Goal: Information Seeking & Learning: Find contact information

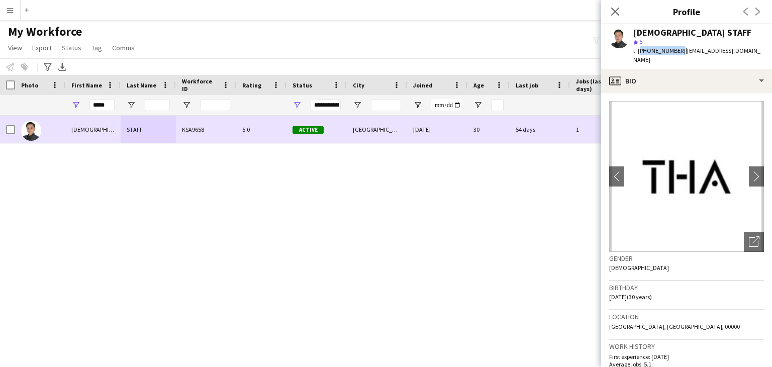
scroll to position [302, 0]
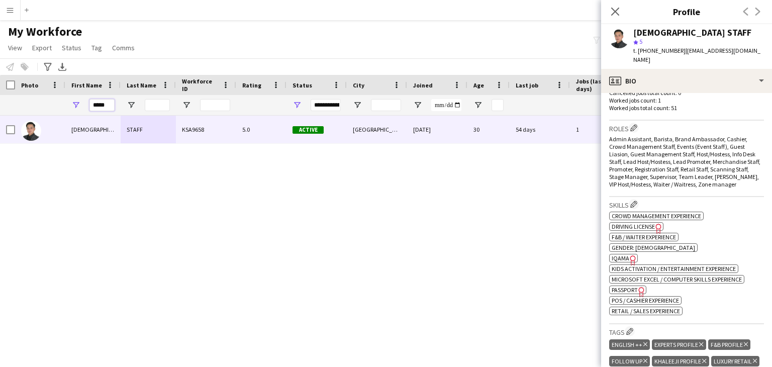
drag, startPoint x: 110, startPoint y: 103, endPoint x: 11, endPoint y: 92, distance: 99.6
click at [15, 94] on div "Workforce Details Rating Status City 1" at bounding box center [545, 95] width 1090 height 41
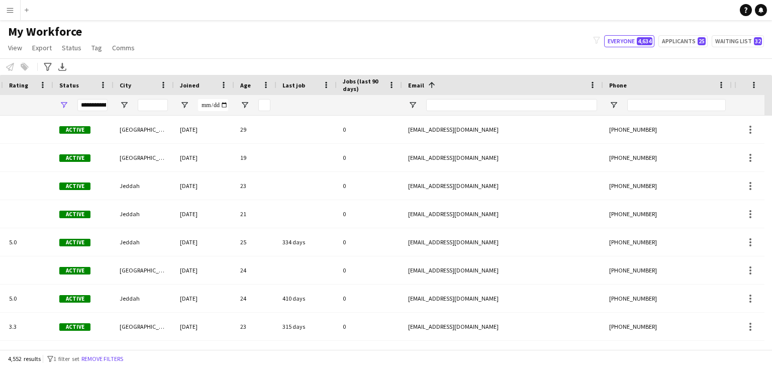
scroll to position [0, 0]
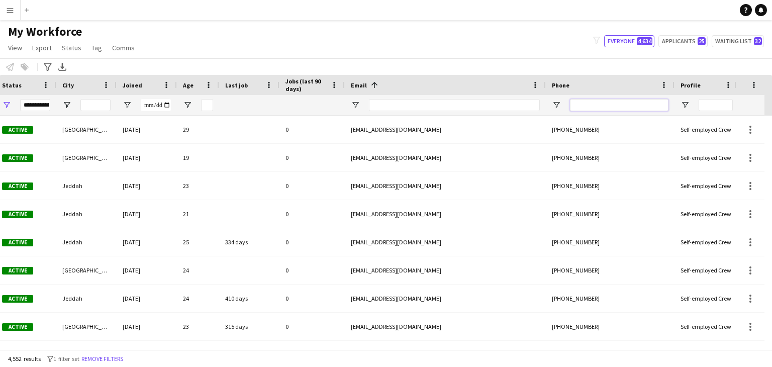
click at [594, 108] on input "Phone Filter Input" at bounding box center [619, 105] width 99 height 12
paste input "**********"
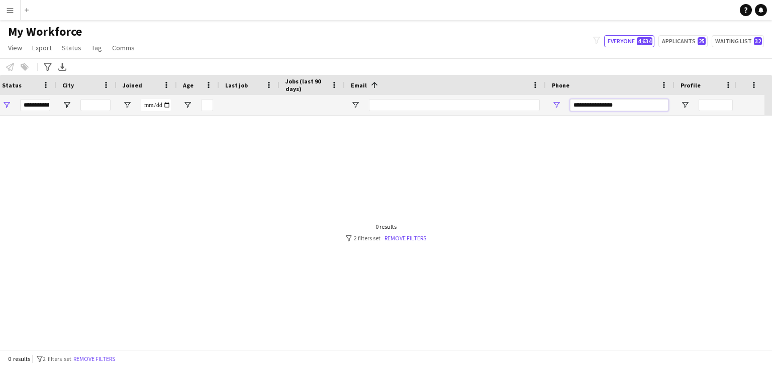
click at [602, 102] on input "**********" at bounding box center [619, 105] width 99 height 12
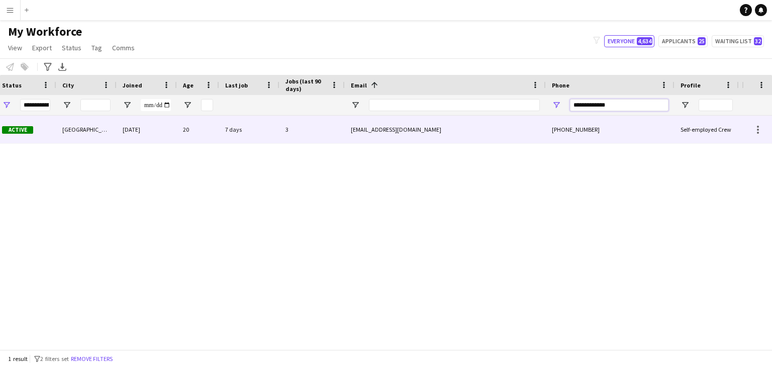
type input "**********"
click at [385, 140] on div "joruiad@gmail.com" at bounding box center [445, 130] width 201 height 28
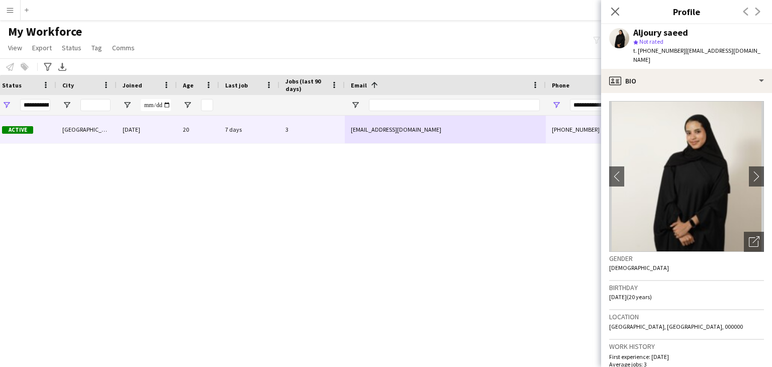
click at [758, 163] on app-crew-profile-bio "chevron-left chevron-right Open photos pop-in Gender Female Birthday 18-06-2005…" at bounding box center [686, 230] width 171 height 274
click at [754, 171] on app-icon "chevron-right" at bounding box center [757, 176] width 16 height 11
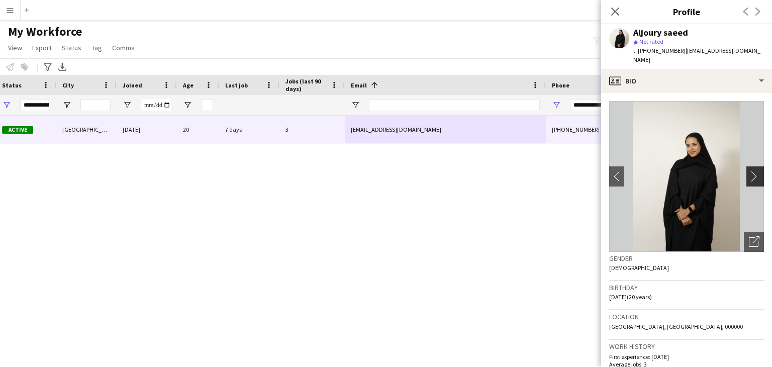
click at [749, 171] on app-icon "chevron-right" at bounding box center [757, 176] width 16 height 11
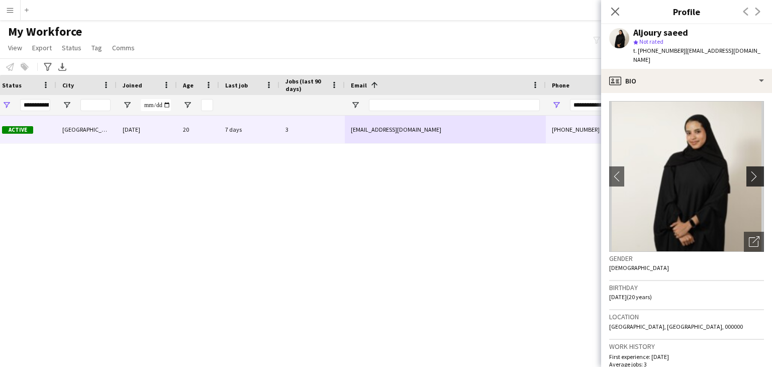
click at [749, 171] on app-icon "chevron-right" at bounding box center [757, 176] width 16 height 11
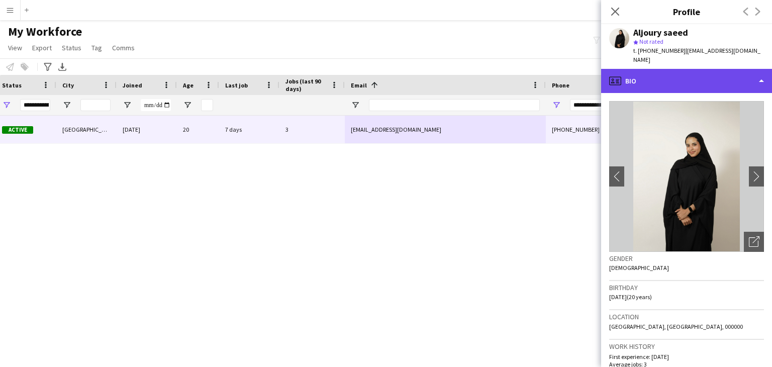
click at [638, 70] on div "profile Bio" at bounding box center [686, 81] width 171 height 24
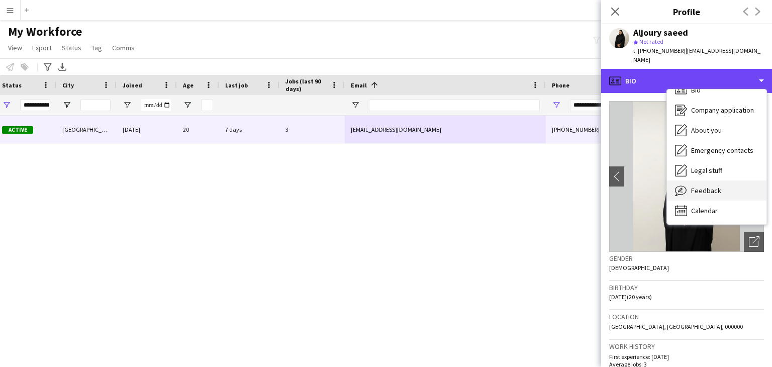
scroll to position [14, 0]
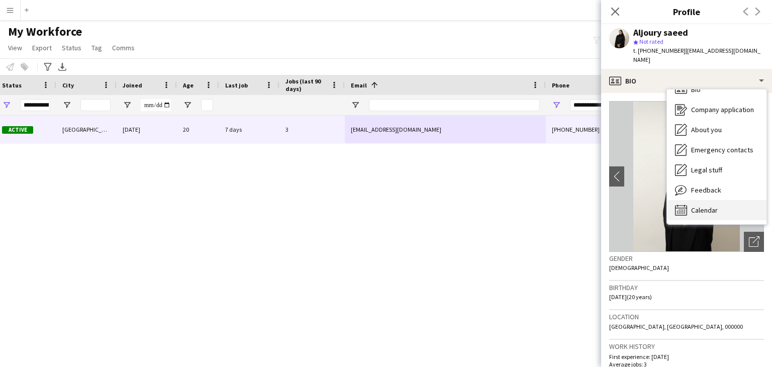
click at [708, 206] on span "Calendar" at bounding box center [704, 210] width 27 height 9
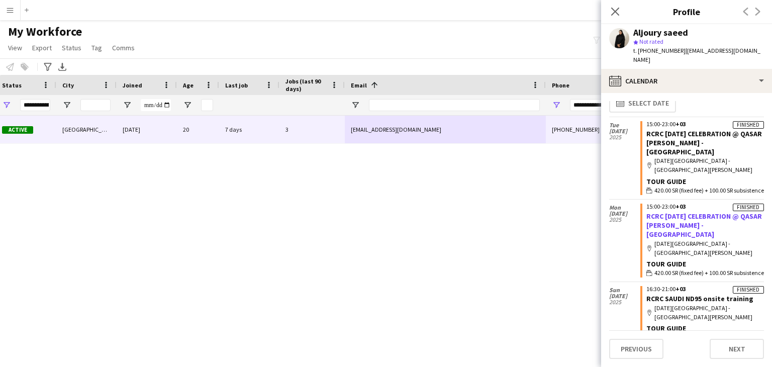
scroll to position [0, 0]
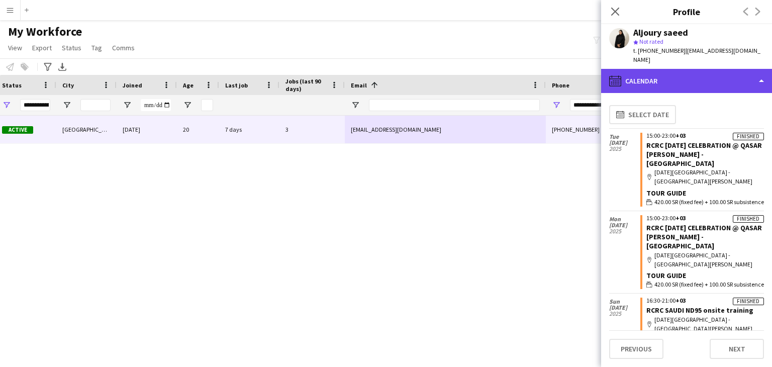
click at [666, 69] on div "calendar-full Calendar" at bounding box center [686, 81] width 171 height 24
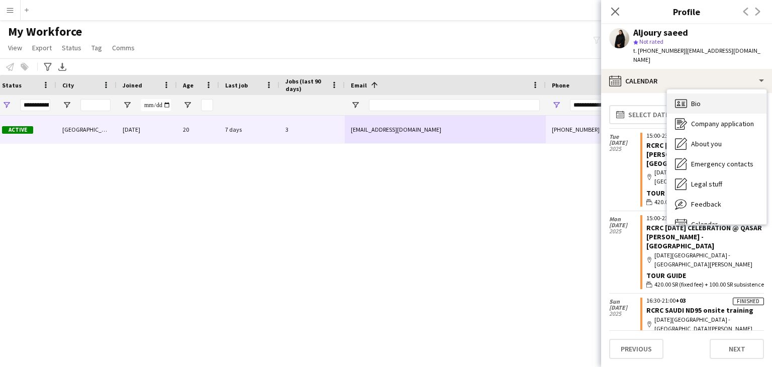
click at [709, 99] on div "Bio Bio" at bounding box center [717, 103] width 100 height 20
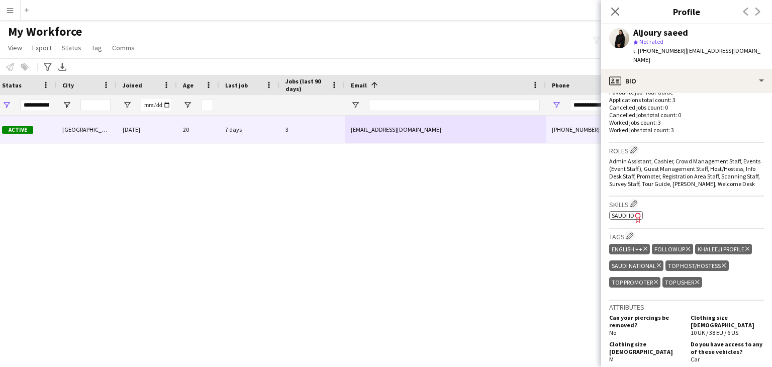
scroll to position [302, 0]
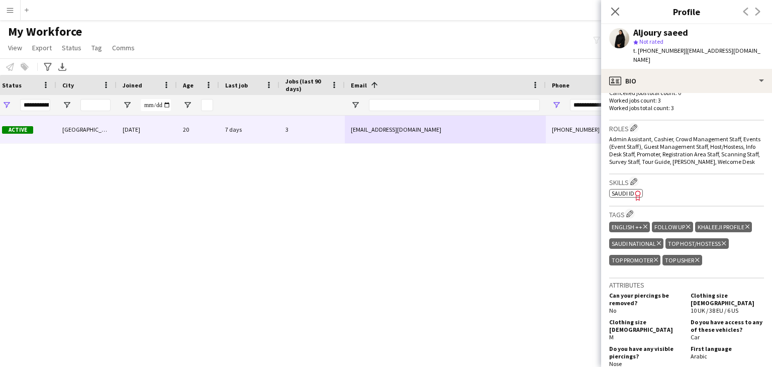
click at [631, 190] on span "SAUDI ID" at bounding box center [623, 194] width 23 height 8
click at [695, 51] on span "| joruiad@gmail.com" at bounding box center [696, 55] width 127 height 17
click at [683, 51] on span "| joruiad@gmail.com" at bounding box center [696, 55] width 127 height 17
click at [682, 51] on span "| joruiad@gmail.com" at bounding box center [696, 55] width 127 height 17
drag, startPoint x: 680, startPoint y: 51, endPoint x: 734, endPoint y: 51, distance: 53.8
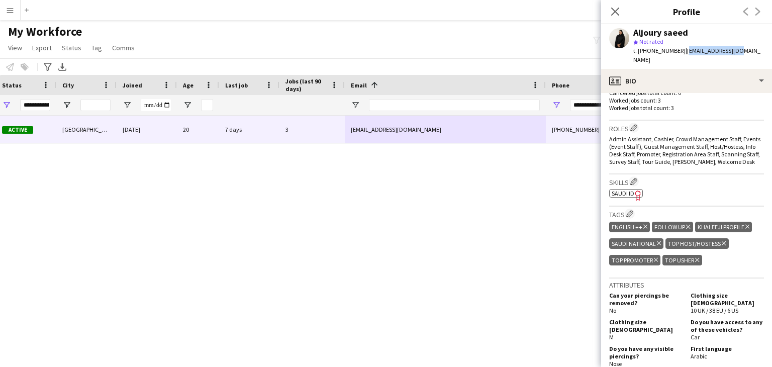
click at [733, 51] on div "Aljoury saeed star Not rated t. +966540967204 | joruiad@gmail.com" at bounding box center [686, 46] width 171 height 45
copy span "joruiad@gmail.com"
click at [530, 24] on div "My Workforce View Views Default view Basic Export View Full Name TAGS Test New …" at bounding box center [386, 41] width 772 height 34
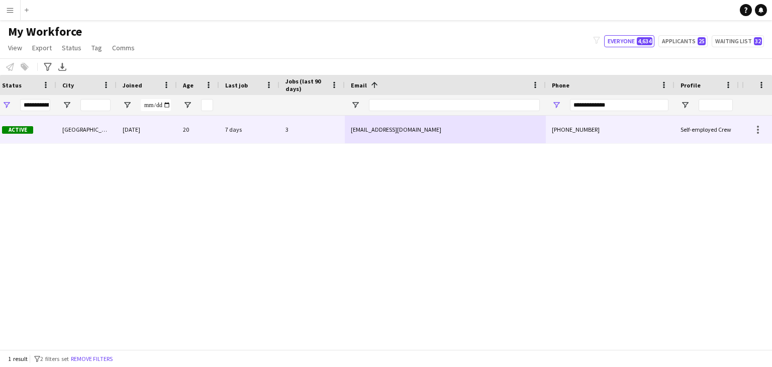
click at [364, 129] on div "joruiad@gmail.com" at bounding box center [445, 130] width 201 height 28
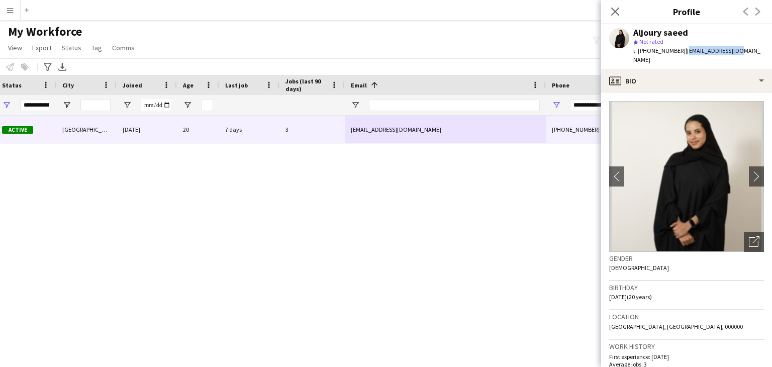
drag, startPoint x: 731, startPoint y: 51, endPoint x: 681, endPoint y: 51, distance: 50.3
click at [681, 51] on div "Aljoury saeed star Not rated t. +966540967204 | joruiad@gmail.com" at bounding box center [686, 46] width 171 height 45
copy span "joruiad@gmail.com"
click at [612, 7] on icon "Close pop-in" at bounding box center [615, 12] width 10 height 10
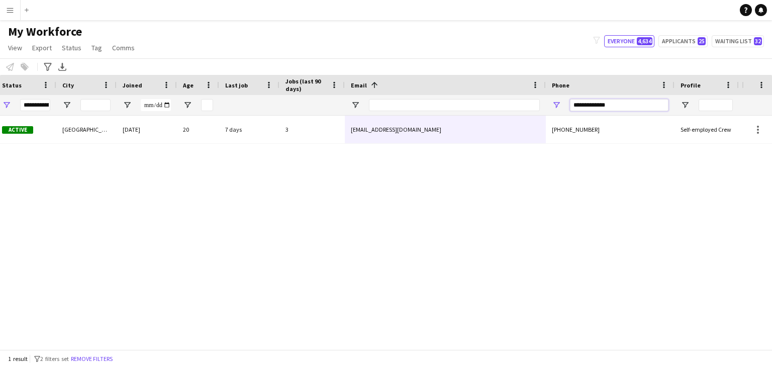
drag, startPoint x: 631, startPoint y: 107, endPoint x: 432, endPoint y: 99, distance: 198.7
click at [432, 99] on div "**********" at bounding box center [254, 105] width 1090 height 20
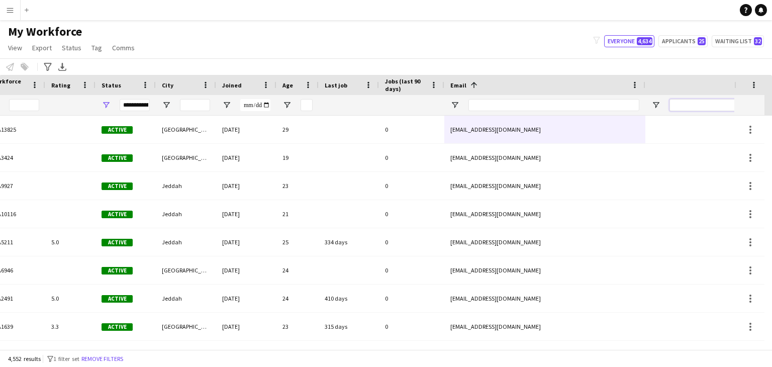
scroll to position [0, 0]
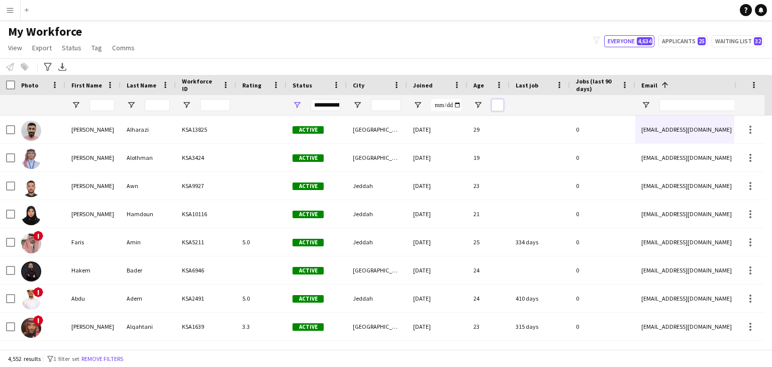
click at [501, 104] on input "Age Filter Input" at bounding box center [498, 105] width 12 height 12
type input "**"
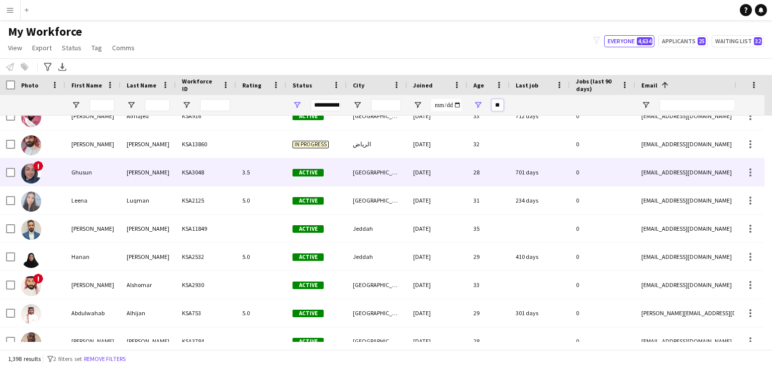
scroll to position [151, 0]
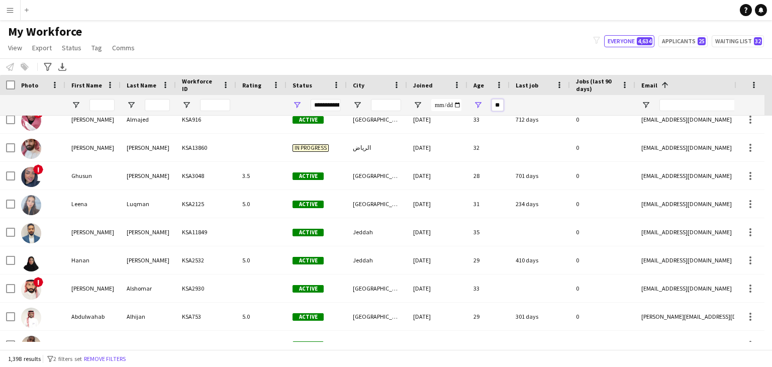
drag, startPoint x: 501, startPoint y: 103, endPoint x: 446, endPoint y: 106, distance: 54.8
click at [446, 106] on div "**********" at bounding box center [545, 105] width 1090 height 20
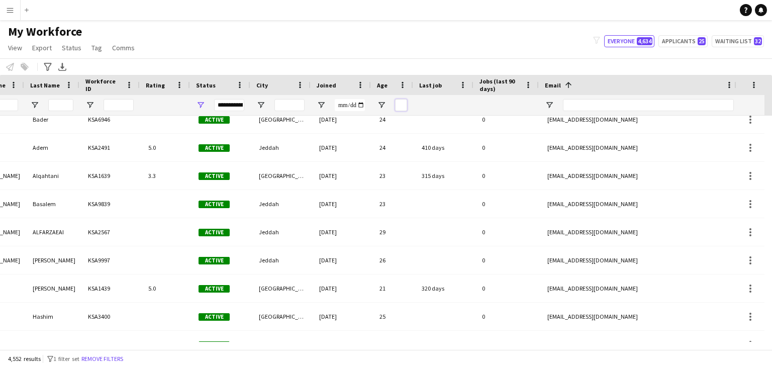
scroll to position [0, 114]
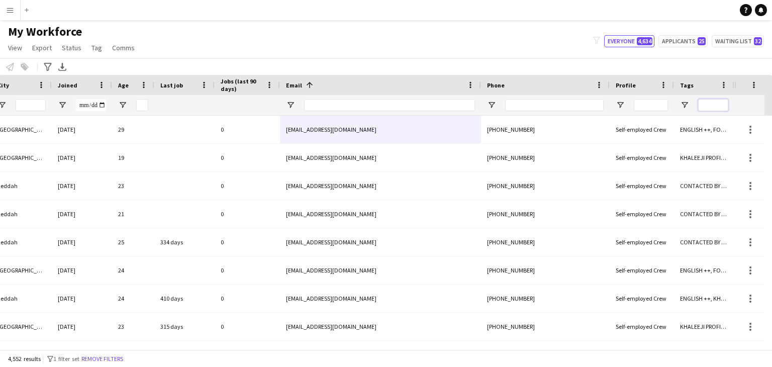
click at [714, 109] on input "Tags Filter Input" at bounding box center [713, 105] width 30 height 12
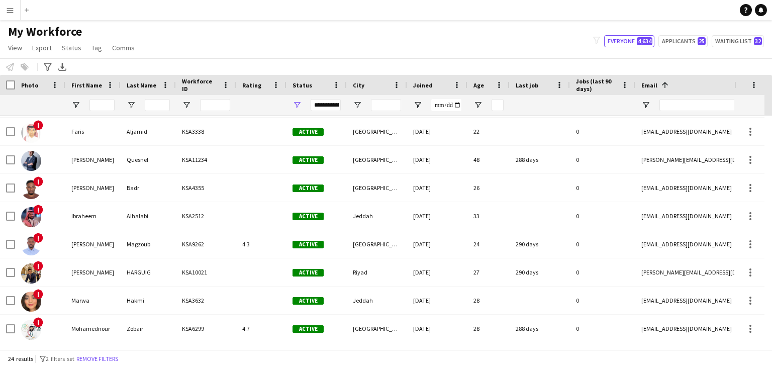
type input "*******"
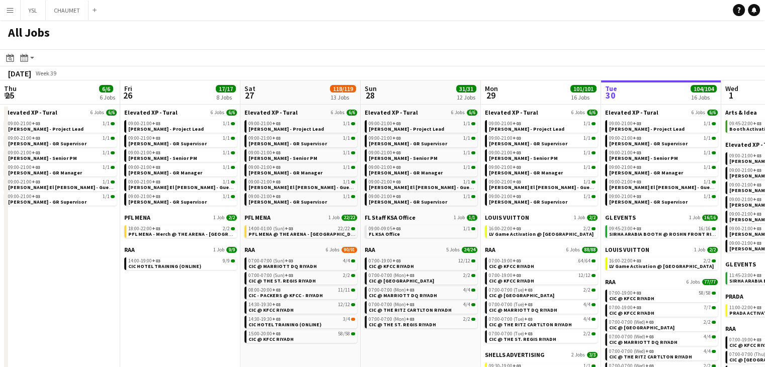
scroll to position [0, 400]
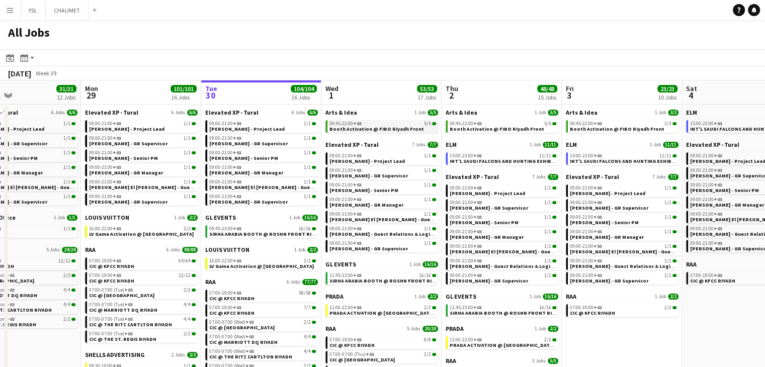
click at [367, 128] on span "Booth Activation @ FIBO Riyadh Front" at bounding box center [376, 129] width 95 height 7
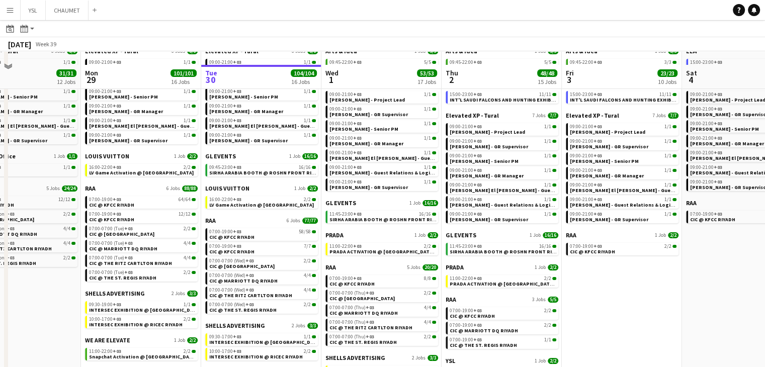
scroll to position [50, 0]
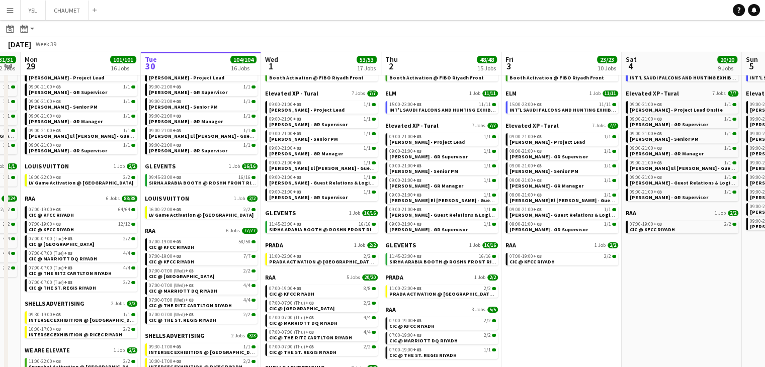
drag, startPoint x: 664, startPoint y: 317, endPoint x: 604, endPoint y: 317, distance: 60.3
click at [604, 317] on app-calendar-viewport "Thu 25 6/6 6 Jobs Fri 26 17/17 8 Jobs Sat 27 118/119 13 Jobs Sun 28 31/31 12 Jo…" at bounding box center [382, 324] width 765 height 651
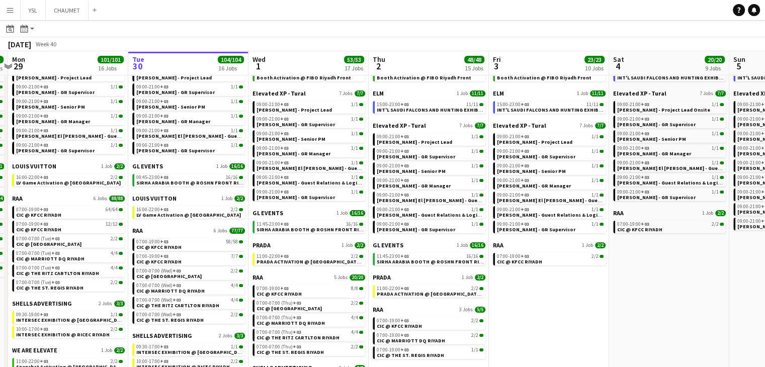
drag, startPoint x: 645, startPoint y: 316, endPoint x: 541, endPoint y: 307, distance: 104.5
click at [513, 306] on app-calendar-viewport "Fri 26 17/17 8 Jobs Sat 27 118/119 13 Jobs Sun 28 31/31 12 Jobs Mon 29 101/101 …" at bounding box center [382, 324] width 765 height 651
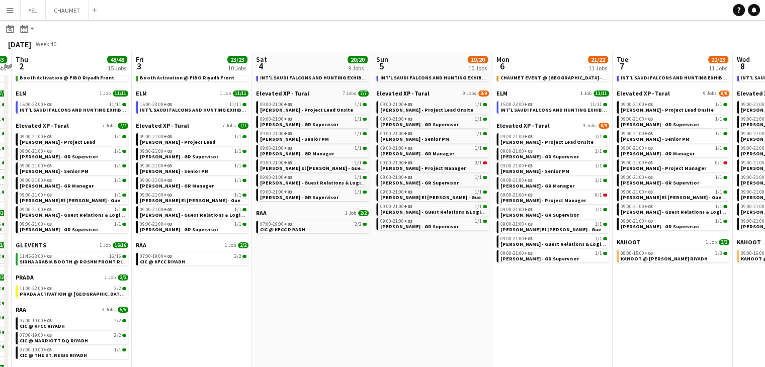
scroll to position [0, 366]
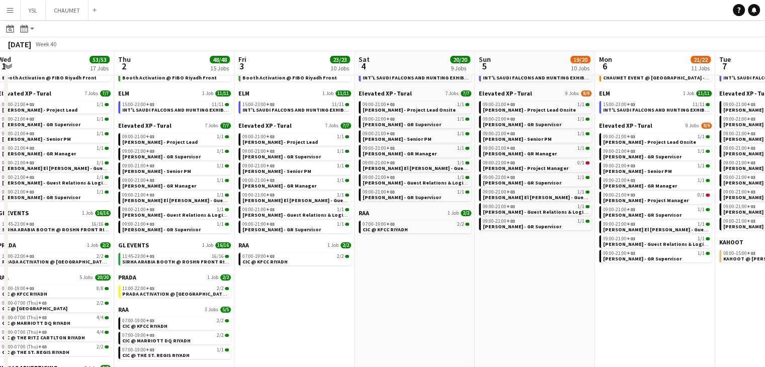
click at [496, 299] on app-calendar-viewport "Sun 28 31/31 12 Jobs Mon 29 101/101 16 Jobs Tue 30 104/104 16 Jobs Wed 1 53/53 …" at bounding box center [382, 324] width 765 height 651
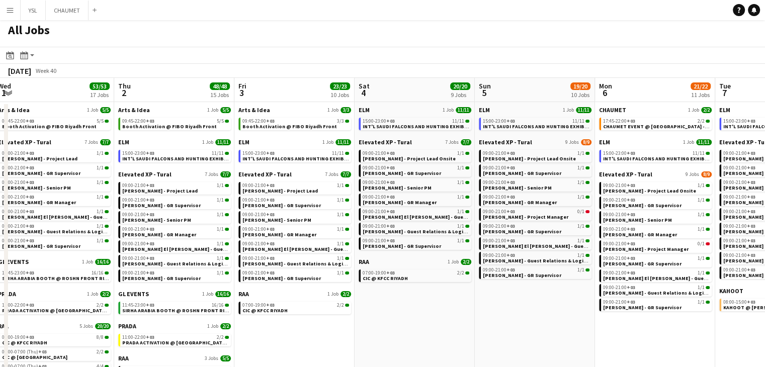
scroll to position [0, 0]
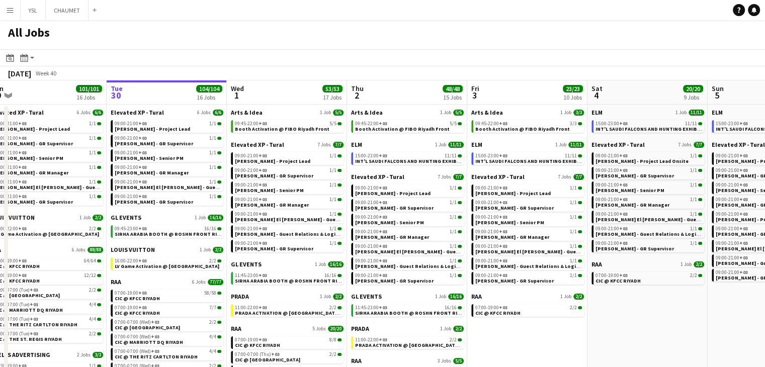
drag, startPoint x: 439, startPoint y: 343, endPoint x: 514, endPoint y: 341, distance: 75.4
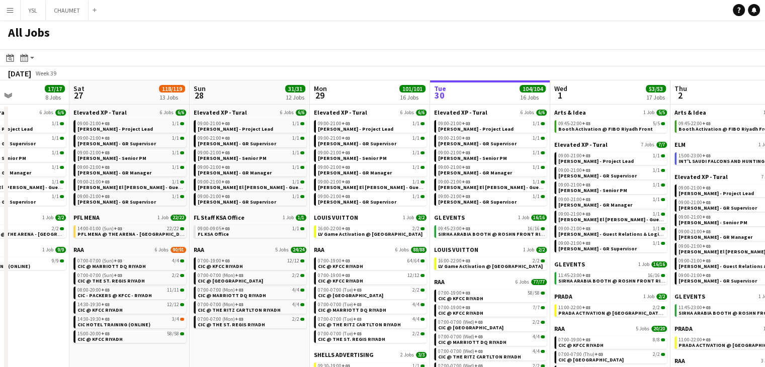
drag, startPoint x: 111, startPoint y: 248, endPoint x: 432, endPoint y: 268, distance: 322.3
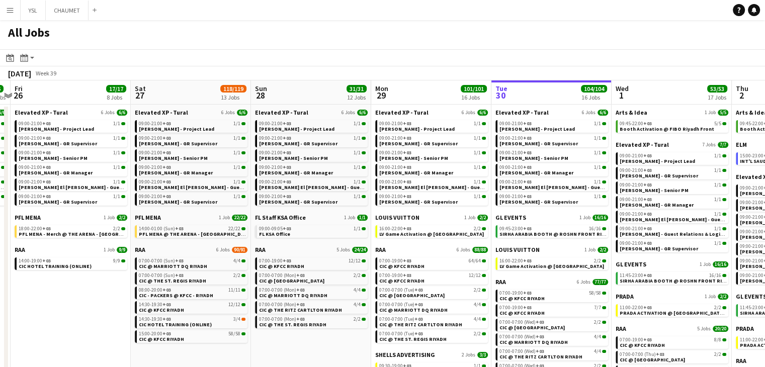
scroll to position [0, 311]
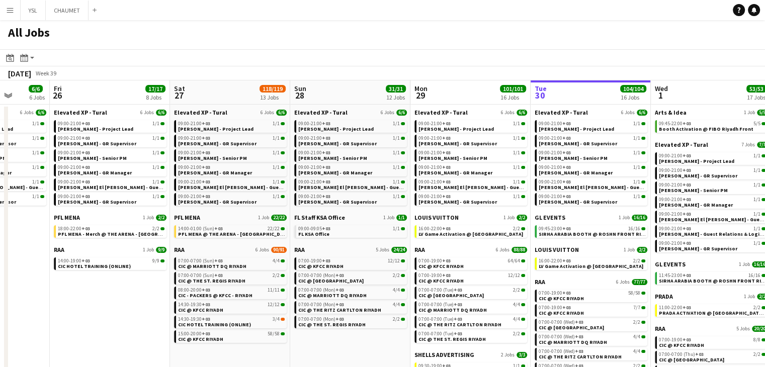
drag, startPoint x: 149, startPoint y: 270, endPoint x: 249, endPoint y: 270, distance: 100.5
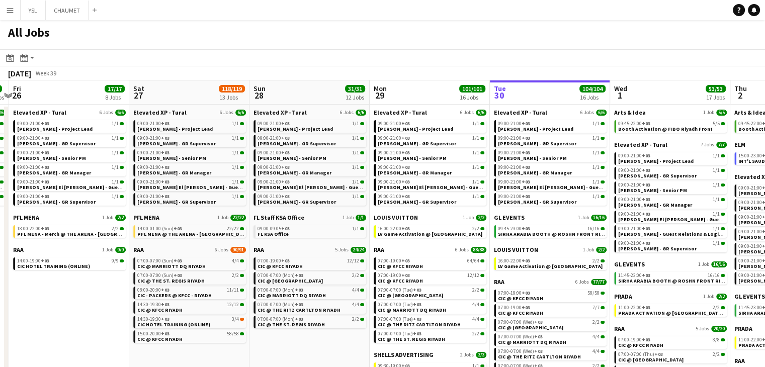
scroll to position [0, 383]
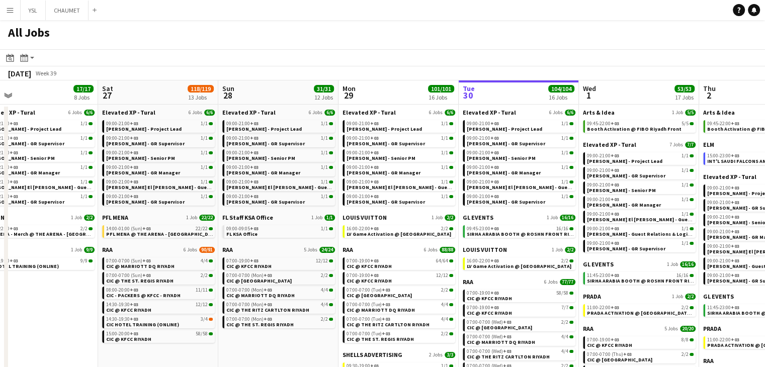
drag, startPoint x: 365, startPoint y: 237, endPoint x: 302, endPoint y: 228, distance: 64.0
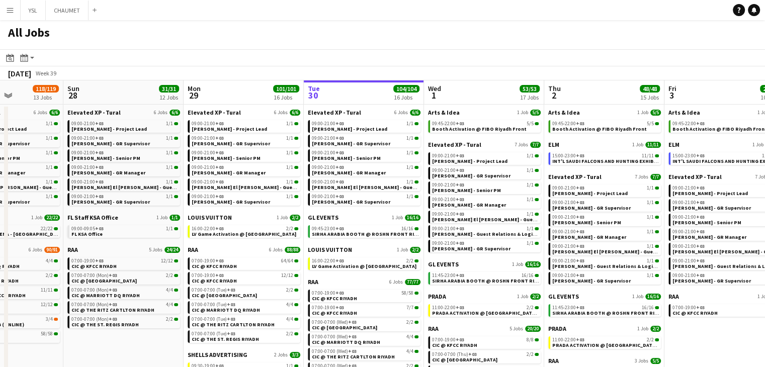
scroll to position [0, 419]
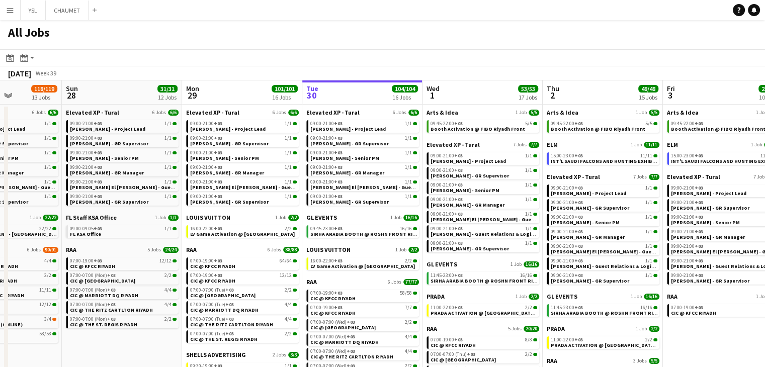
drag, startPoint x: 618, startPoint y: 253, endPoint x: 461, endPoint y: 250, distance: 156.4
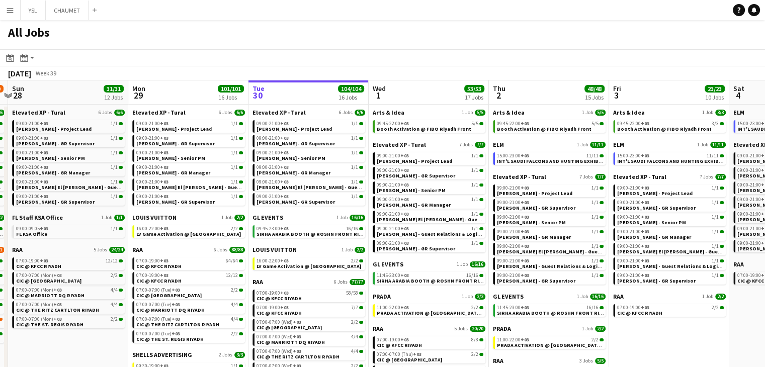
scroll to position [0, 348]
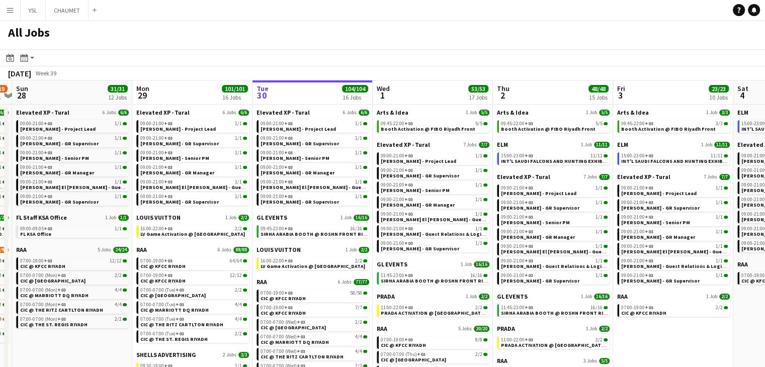
drag, startPoint x: 716, startPoint y: 340, endPoint x: 668, endPoint y: 327, distance: 50.0
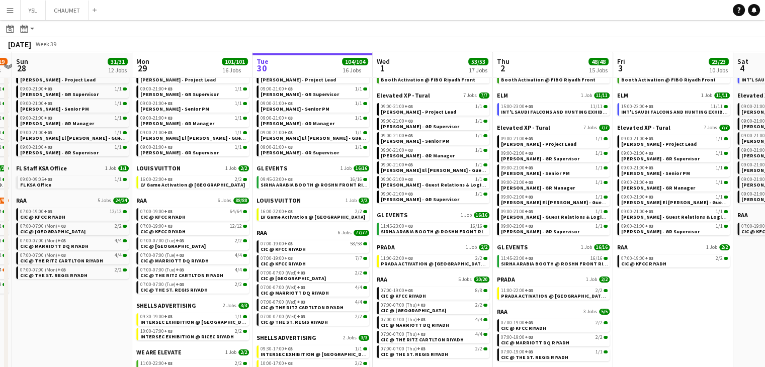
scroll to position [50, 0]
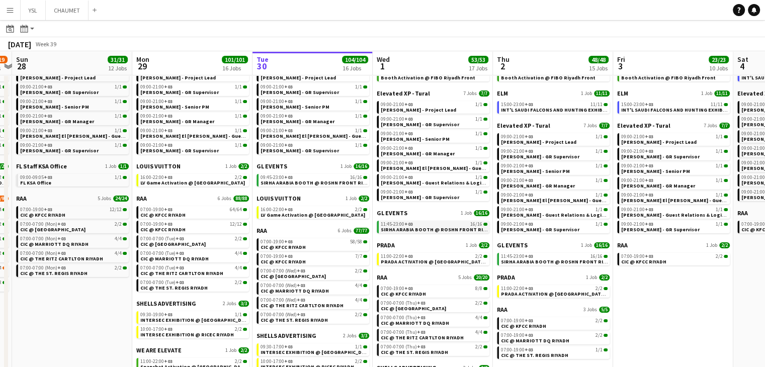
click at [429, 227] on span "SIRHA ARABIA BOOTH @ ROSHN FRONT RIYADH" at bounding box center [438, 229] width 115 height 7
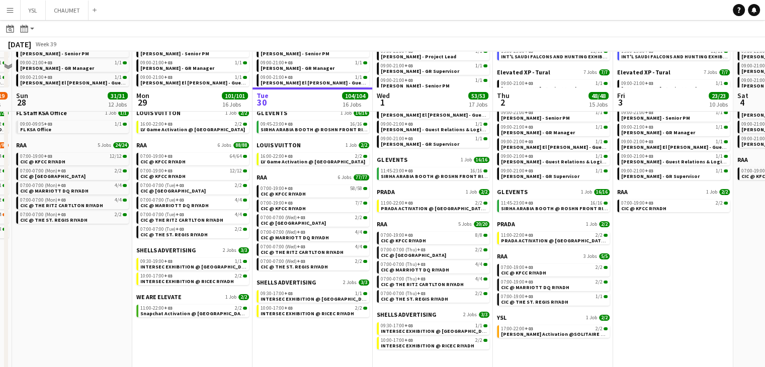
scroll to position [101, 0]
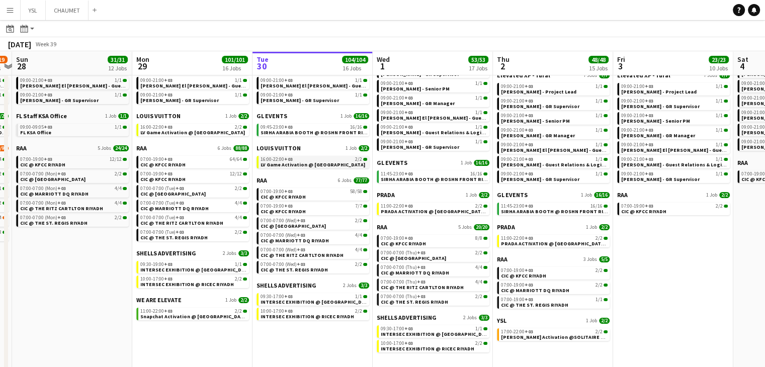
click at [308, 164] on span "LV Game Activation @ Kingdom Centre" at bounding box center [312, 164] width 105 height 7
click at [559, 339] on span "Yves Saint Laurent's Activation @SOLITAIRE MALL" at bounding box center [557, 337] width 112 height 7
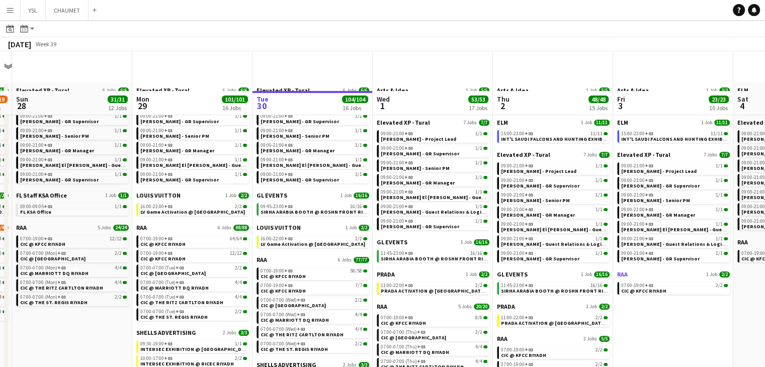
scroll to position [0, 0]
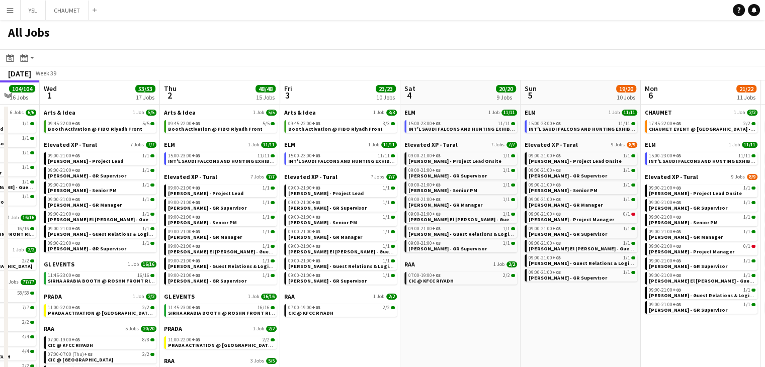
drag, startPoint x: 665, startPoint y: 330, endPoint x: 465, endPoint y: 285, distance: 204.7
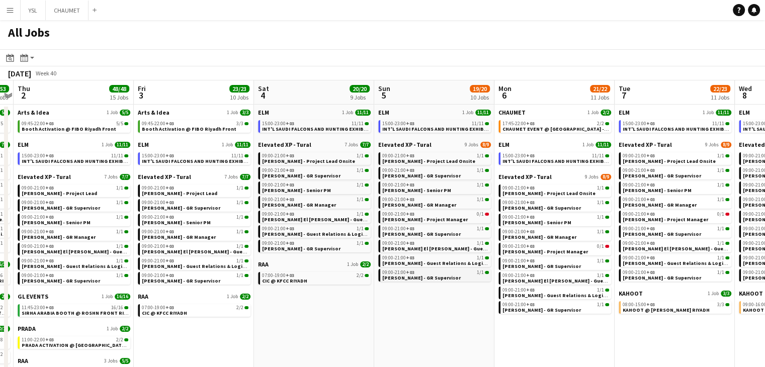
drag, startPoint x: 525, startPoint y: 290, endPoint x: 382, endPoint y: 272, distance: 143.8
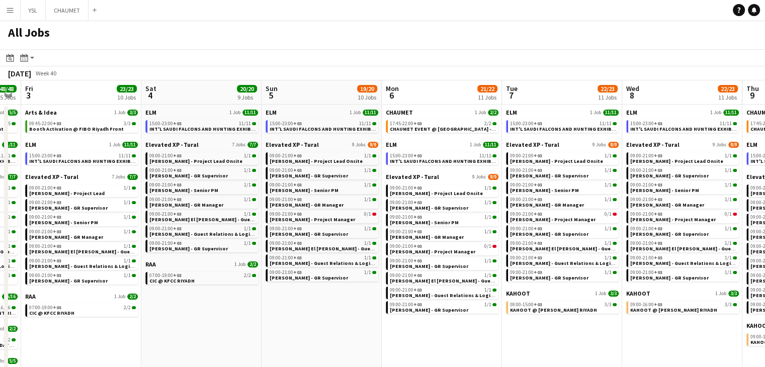
drag, startPoint x: 448, startPoint y: 290, endPoint x: 356, endPoint y: 274, distance: 92.7
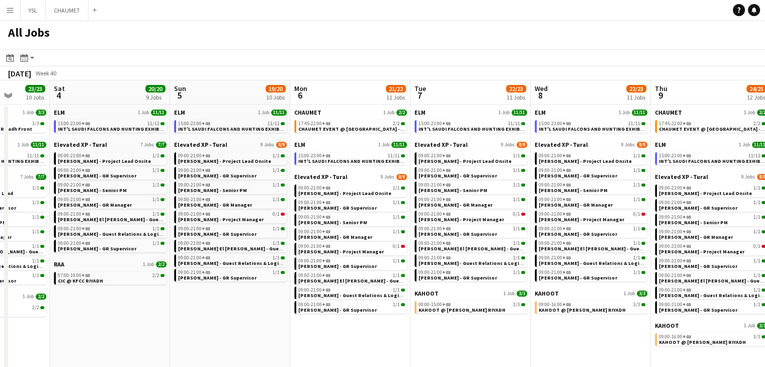
drag, startPoint x: 338, startPoint y: 287, endPoint x: 246, endPoint y: 280, distance: 91.7
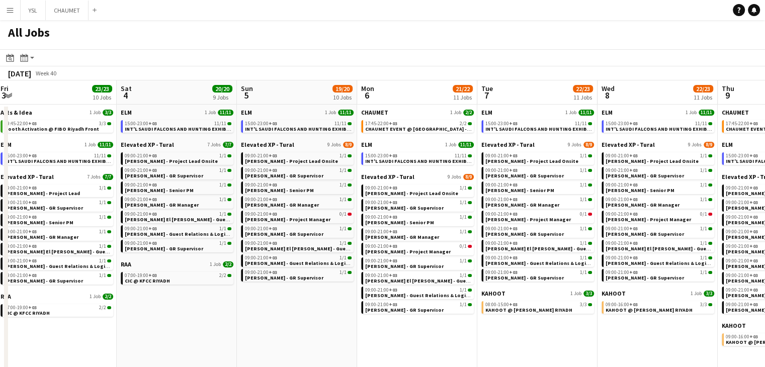
drag, startPoint x: 494, startPoint y: 342, endPoint x: 362, endPoint y: 323, distance: 133.6
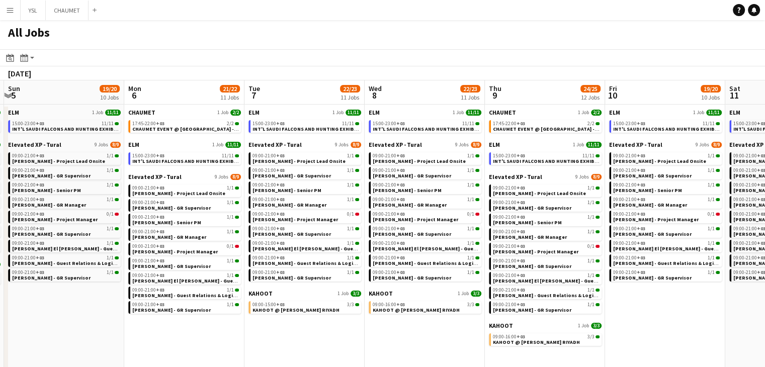
drag, startPoint x: 639, startPoint y: 325, endPoint x: 425, endPoint y: 314, distance: 213.9
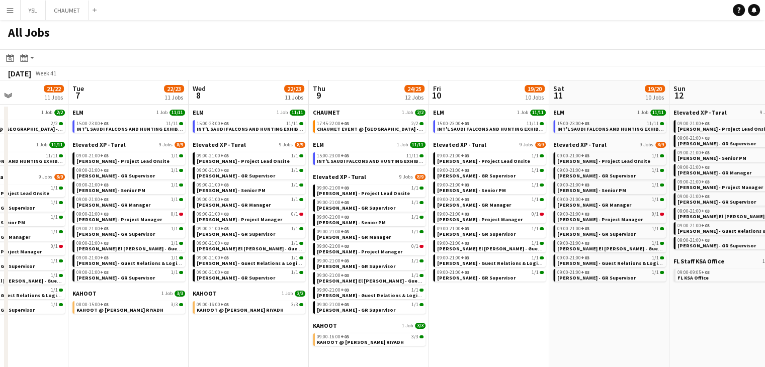
drag, startPoint x: 562, startPoint y: 318, endPoint x: 456, endPoint y: 312, distance: 106.2
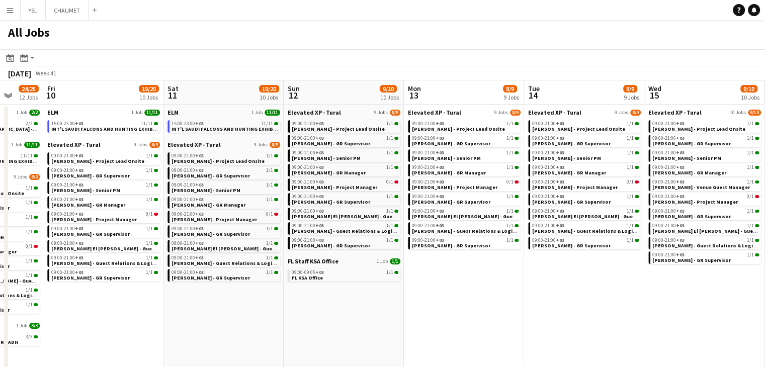
drag, startPoint x: 537, startPoint y: 324, endPoint x: 392, endPoint y: 309, distance: 146.0
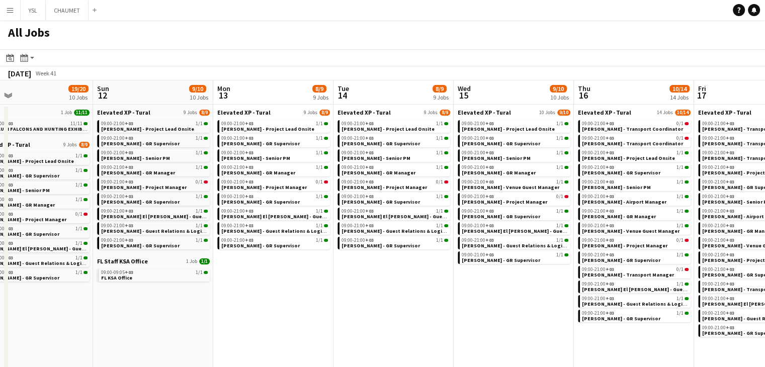
drag, startPoint x: 589, startPoint y: 327, endPoint x: 420, endPoint y: 316, distance: 169.7
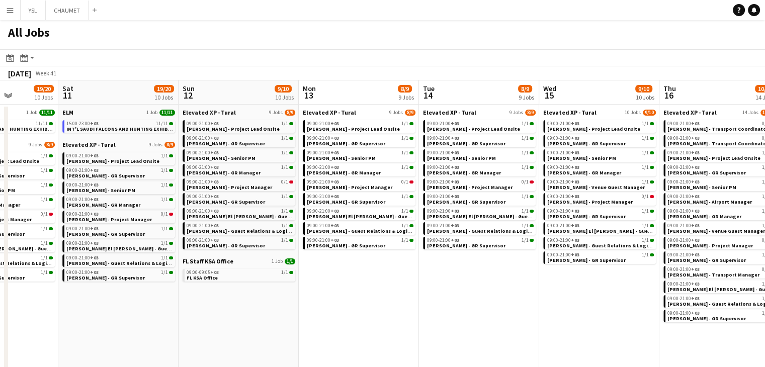
drag, startPoint x: 548, startPoint y: 332, endPoint x: 367, endPoint y: 312, distance: 182.0
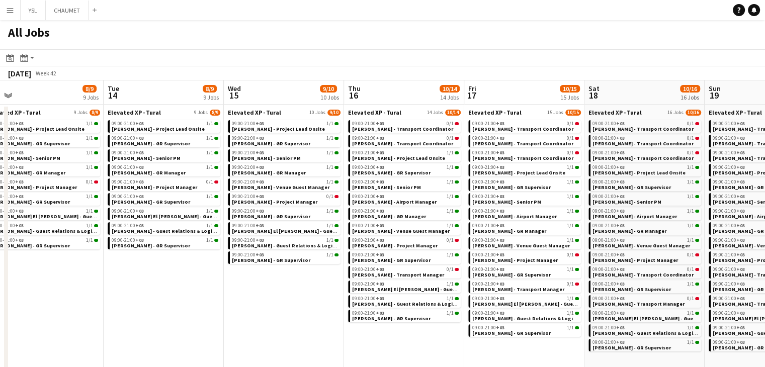
scroll to position [0, 385]
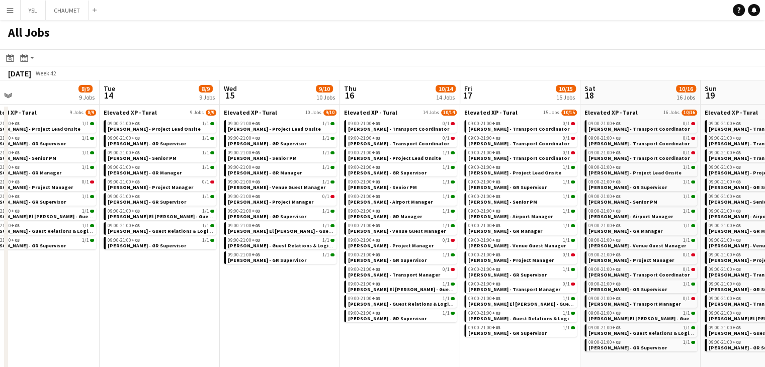
drag, startPoint x: 385, startPoint y: 311, endPoint x: 214, endPoint y: 282, distance: 172.9
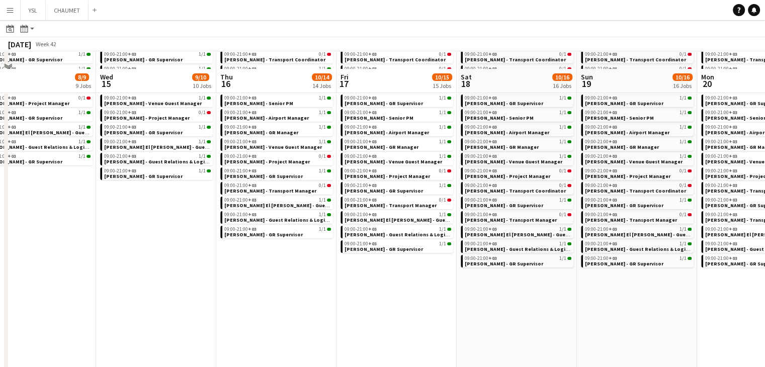
scroll to position [101, 0]
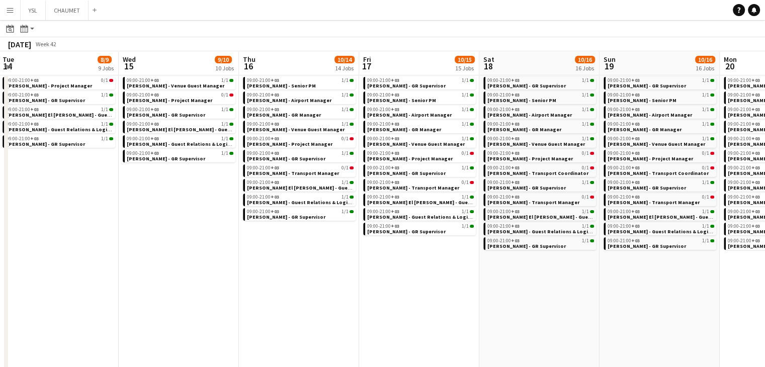
drag, startPoint x: 431, startPoint y: 318, endPoint x: 221, endPoint y: 288, distance: 211.7
click at [221, 288] on app-calendar-viewport "Sat 11 19/20 10 Jobs Sun 12 9/10 10 Jobs Mon 13 8/9 9 Jobs Tue 14 8/9 9 Jobs We…" at bounding box center [382, 274] width 765 height 651
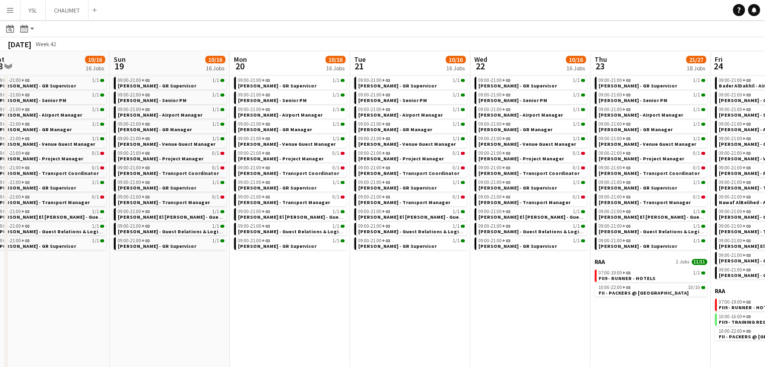
drag, startPoint x: 468, startPoint y: 324, endPoint x: 243, endPoint y: 291, distance: 227.1
click at [243, 291] on app-calendar-viewport "Wed 15 9/10 10 Jobs Thu 16 10/14 14 Jobs Fri 17 10/15 15 Jobs Sat 18 10/16 16 J…" at bounding box center [382, 274] width 765 height 651
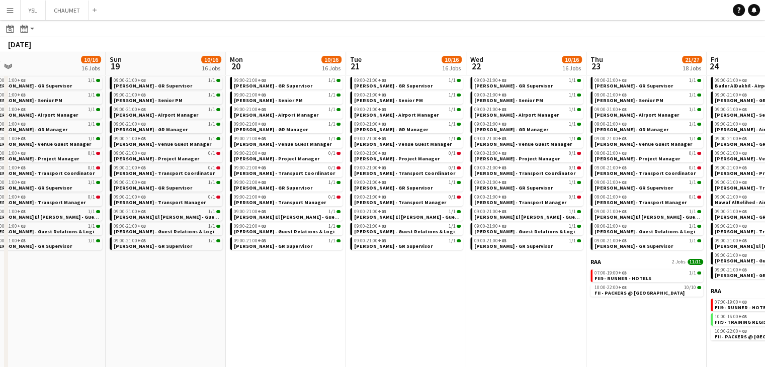
drag, startPoint x: 501, startPoint y: 300, endPoint x: 255, endPoint y: 266, distance: 247.7
click at [255, 266] on app-calendar-viewport "Wed 15 9/10 10 Jobs Thu 16 10/14 14 Jobs Fri 17 10/15 15 Jobs Sat 18 10/16 16 J…" at bounding box center [382, 274] width 765 height 651
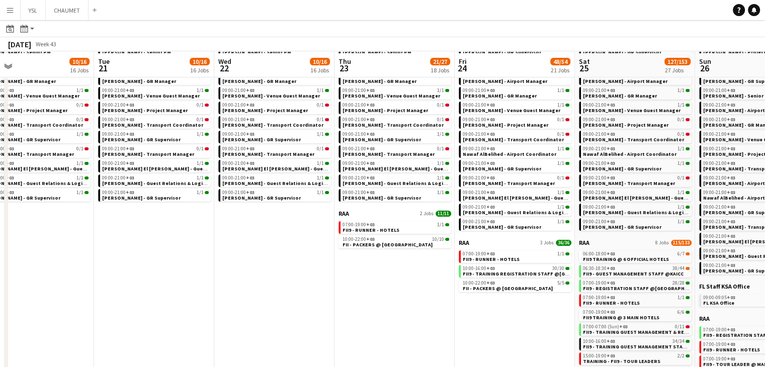
scroll to position [151, 0]
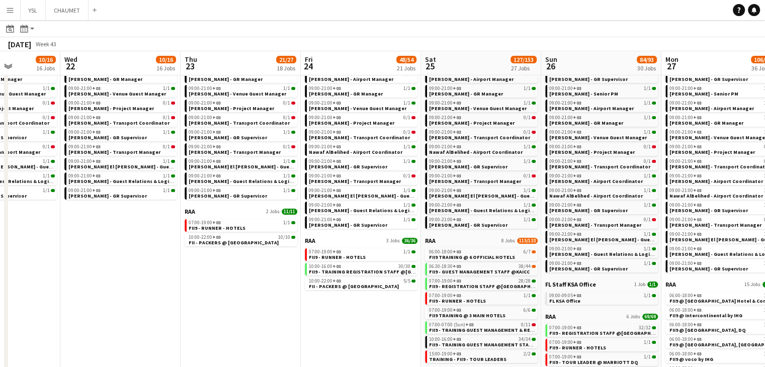
drag, startPoint x: 420, startPoint y: 289, endPoint x: 265, endPoint y: 272, distance: 155.7
click at [265, 272] on app-calendar-viewport "Sun 19 10/16 16 Jobs Mon 20 10/16 16 Jobs Tue 21 10/16 16 Jobs Wed 22 10/16 16 …" at bounding box center [382, 223] width 765 height 651
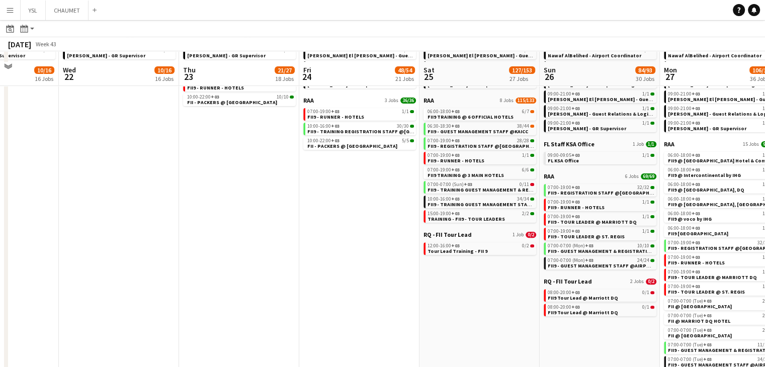
scroll to position [302, 0]
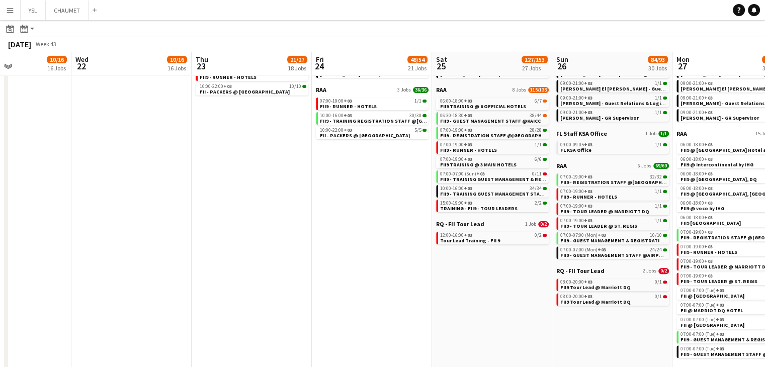
drag, startPoint x: 435, startPoint y: 282, endPoint x: 207, endPoint y: 267, distance: 228.2
click at [207, 267] on app-calendar-viewport "Sun 19 10/16 16 Jobs Mon 20 10/16 16 Jobs Tue 21 10/16 16 Jobs Wed 22 10/16 16 …" at bounding box center [382, 73] width 765 height 651
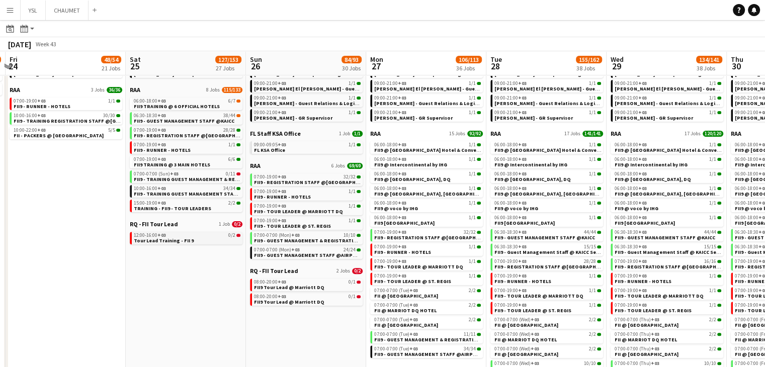
drag, startPoint x: 187, startPoint y: 272, endPoint x: 13, endPoint y: 242, distance: 176.9
click at [13, 242] on app-calendar-viewport "Tue 21 10/16 16 Jobs Wed 22 10/16 16 Jobs Thu 23 21/27 18 Jobs Fri 24 48/54 21 …" at bounding box center [382, 73] width 765 height 651
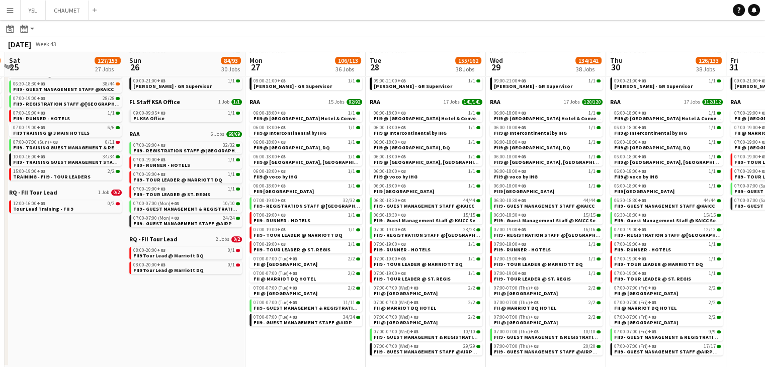
scroll to position [334, 0]
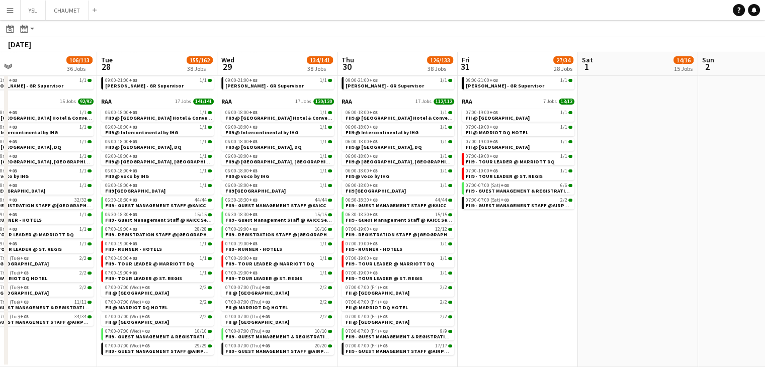
drag, startPoint x: 749, startPoint y: 246, endPoint x: 481, endPoint y: 259, distance: 268.7
click at [481, 259] on app-calendar-viewport "Fri 24 48/54 21 Jobs Sat 25 127/153 27 Jobs Sun 26 84/93 30 Jobs Mon 27 106/113…" at bounding box center [382, 40] width 765 height 651
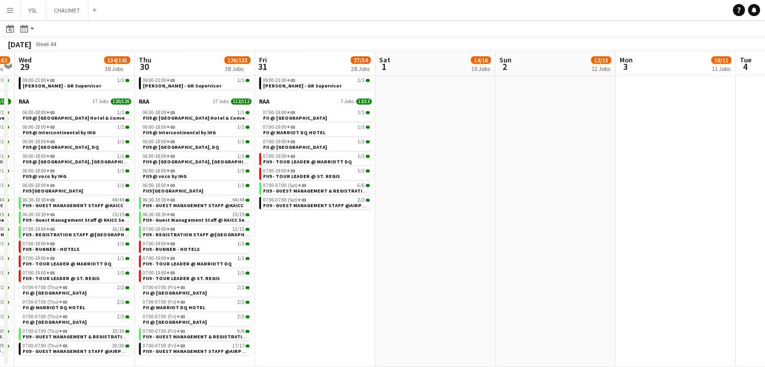
drag, startPoint x: 392, startPoint y: 265, endPoint x: 384, endPoint y: 265, distance: 8.0
click at [385, 265] on app-calendar-viewport "Sun 26 84/93 30 Jobs Mon 27 106/113 36 Jobs Tue 28 155/162 38 Jobs Wed 29 134/1…" at bounding box center [382, 40] width 765 height 651
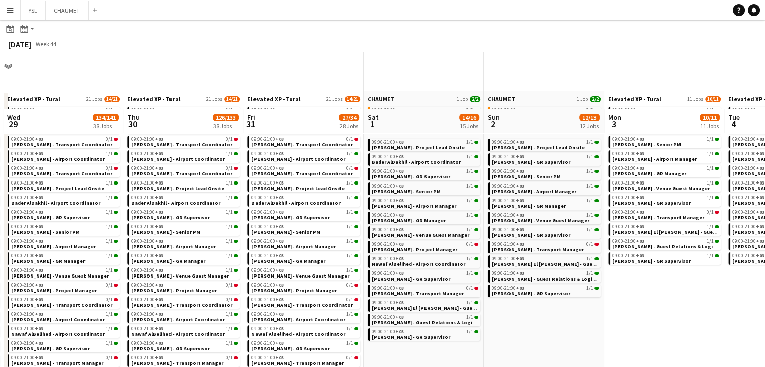
scroll to position [0, 0]
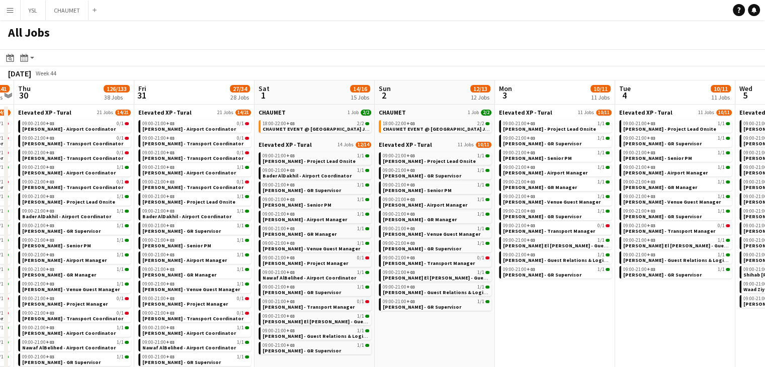
drag, startPoint x: 643, startPoint y: 324, endPoint x: 468, endPoint y: 301, distance: 176.4
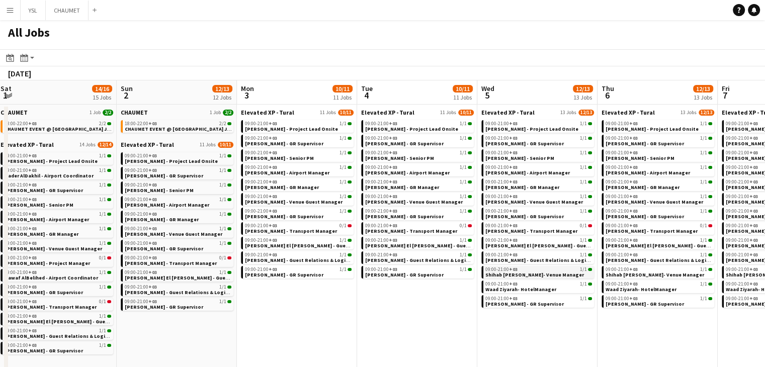
drag, startPoint x: 467, startPoint y: 303, endPoint x: 253, endPoint y: 271, distance: 216.0
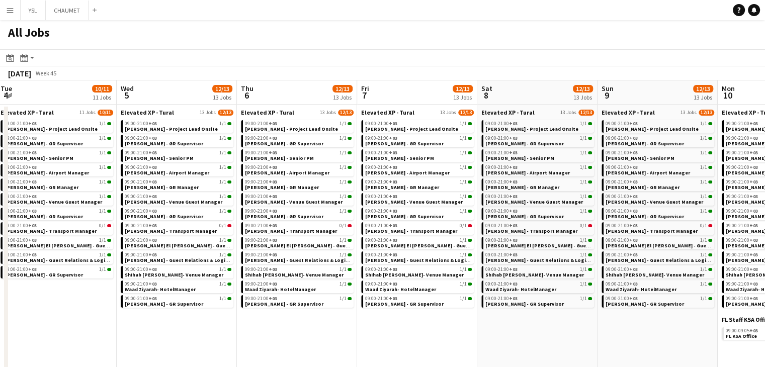
drag, startPoint x: 415, startPoint y: 318, endPoint x: 309, endPoint y: 302, distance: 107.3
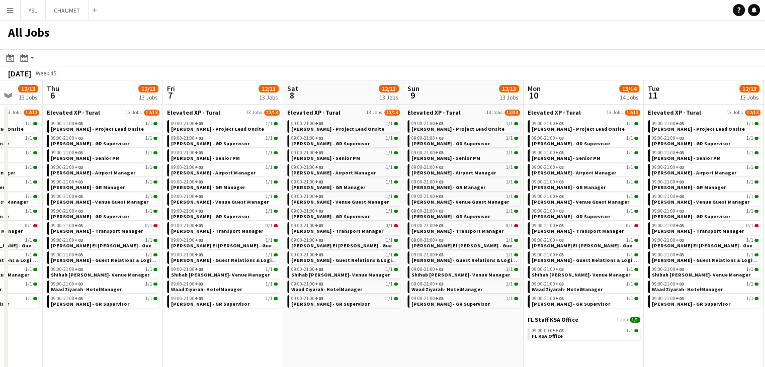
drag, startPoint x: 500, startPoint y: 344, endPoint x: 332, endPoint y: 316, distance: 170.6
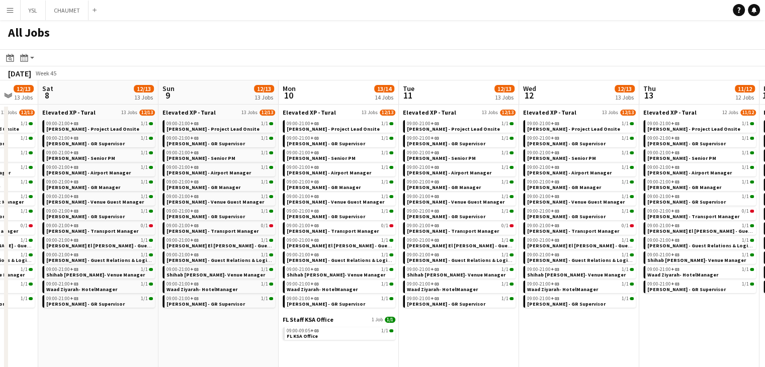
drag, startPoint x: 530, startPoint y: 343, endPoint x: 498, endPoint y: 344, distance: 31.7
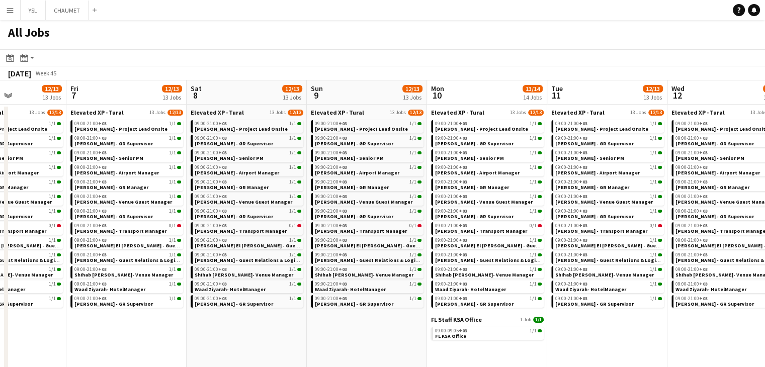
drag, startPoint x: 594, startPoint y: 360, endPoint x: 417, endPoint y: 334, distance: 178.8
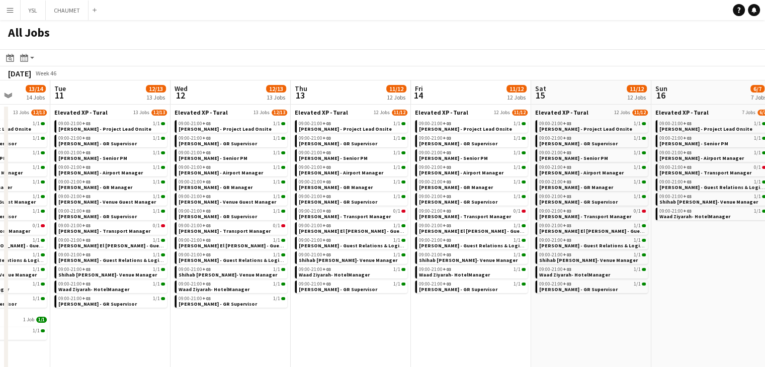
drag, startPoint x: 472, startPoint y: 341, endPoint x: 593, endPoint y: 355, distance: 121.4
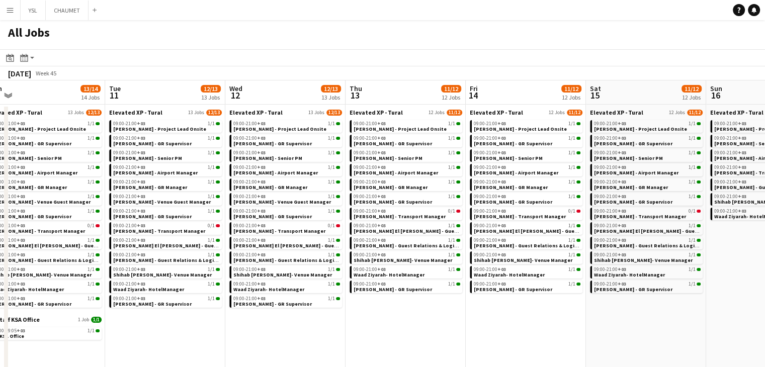
drag, startPoint x: 569, startPoint y: 346, endPoint x: 446, endPoint y: 334, distance: 123.3
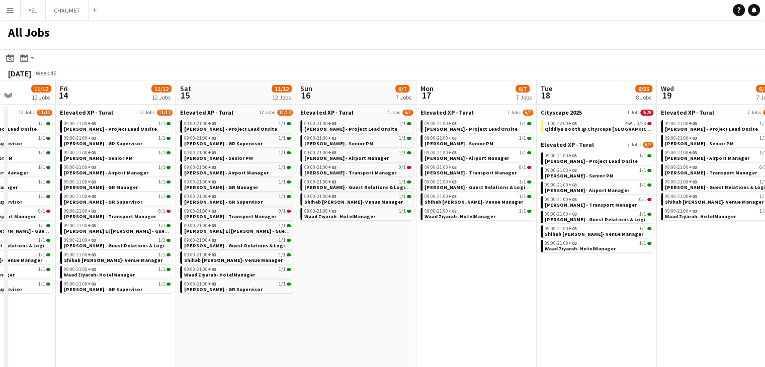
drag, startPoint x: 462, startPoint y: 324, endPoint x: 427, endPoint y: 321, distance: 35.3
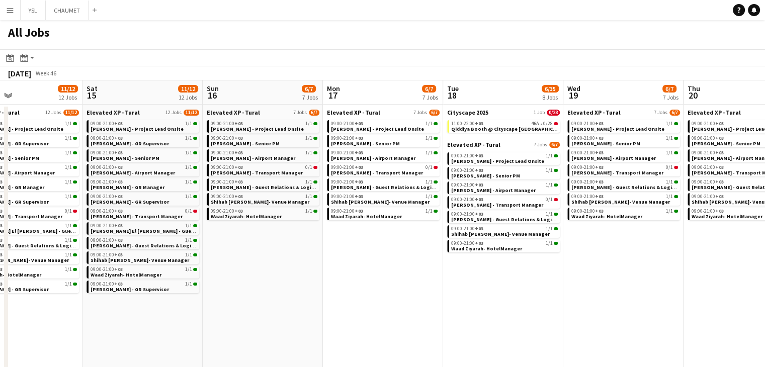
drag, startPoint x: 509, startPoint y: 322, endPoint x: 554, endPoint y: 323, distance: 45.3
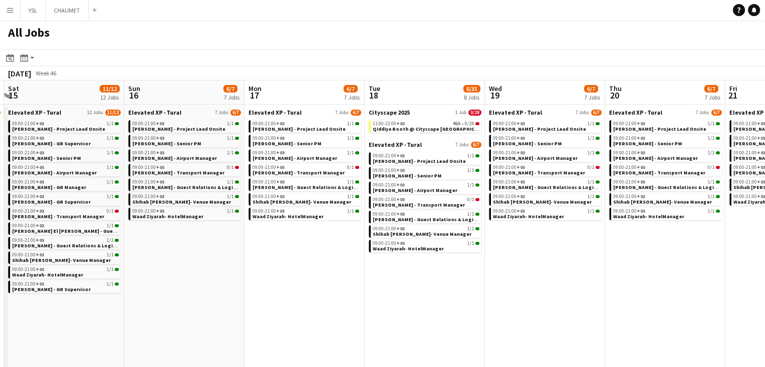
drag
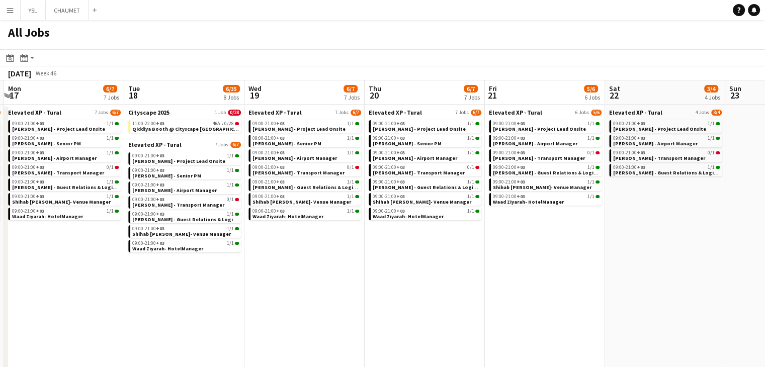
scroll to position [0, 241]
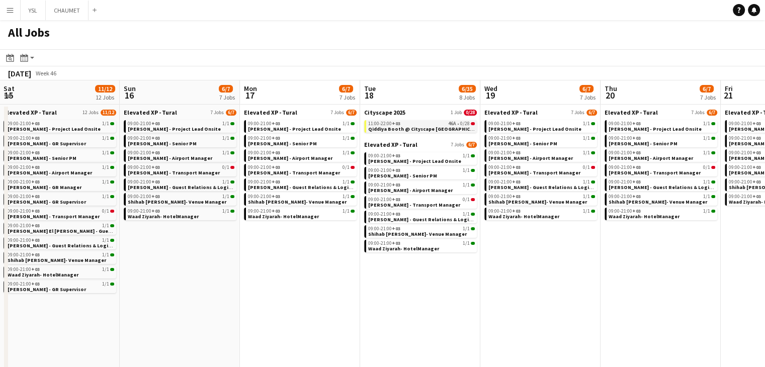
click at [430, 121] on div "11:00-22:00 +03 46A • 0/28" at bounding box center [421, 123] width 107 height 5
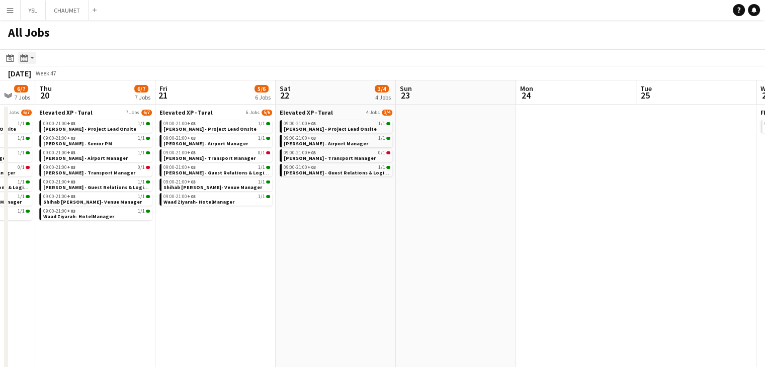
click at [25, 58] on icon "Month view / Day view" at bounding box center [24, 58] width 8 height 8
click at [12, 59] on icon "Date picker" at bounding box center [10, 58] width 8 height 8
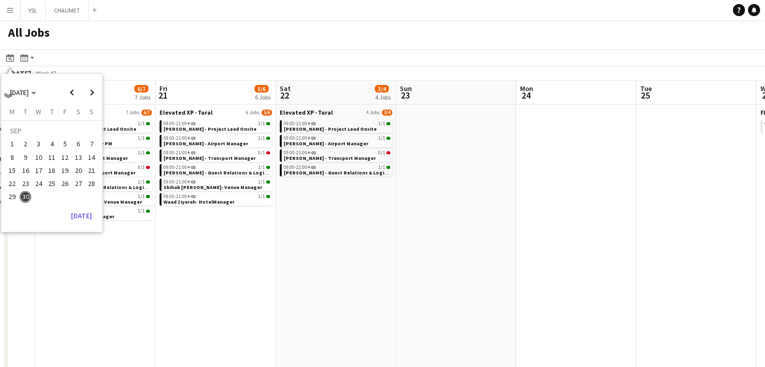
click at [27, 192] on span "30" at bounding box center [26, 197] width 12 height 12
click at [22, 196] on span "30" at bounding box center [26, 197] width 12 height 12
click at [87, 217] on button "Today" at bounding box center [81, 216] width 29 height 16
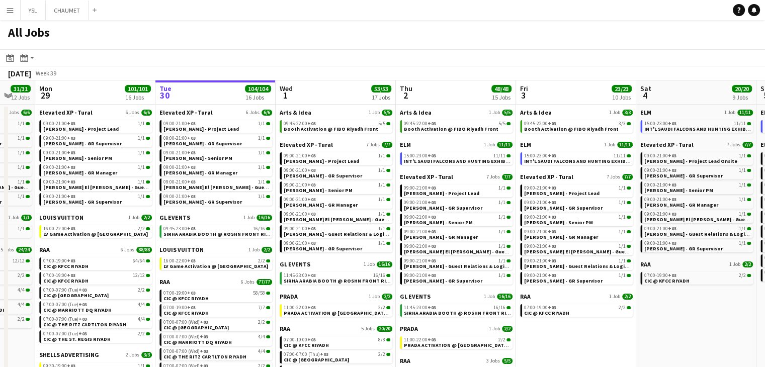
scroll to position [0, 346]
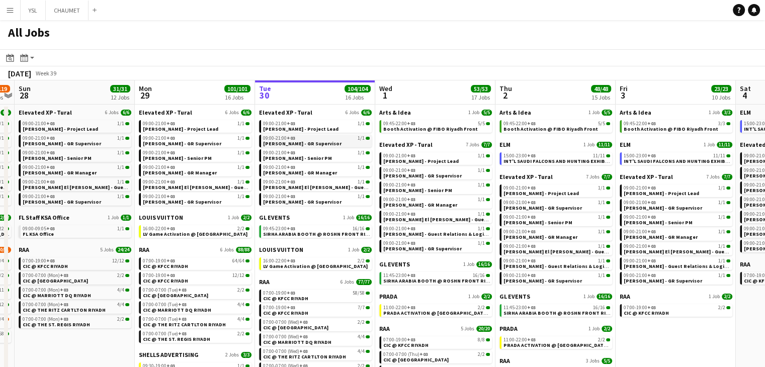
click at [302, 143] on span "Basim Aqil - GR Supervisor" at bounding box center [302, 143] width 78 height 7
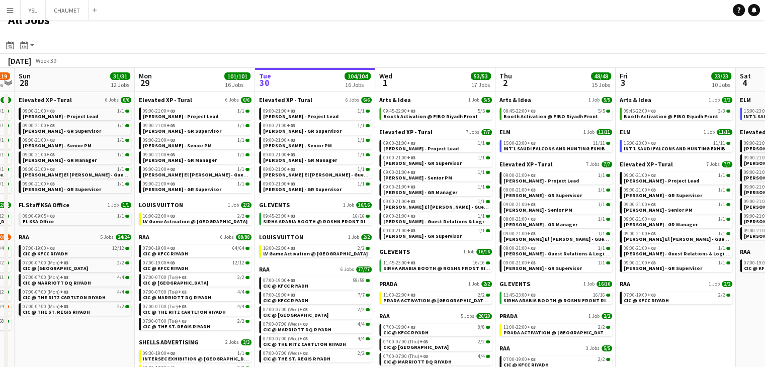
scroll to position [0, 0]
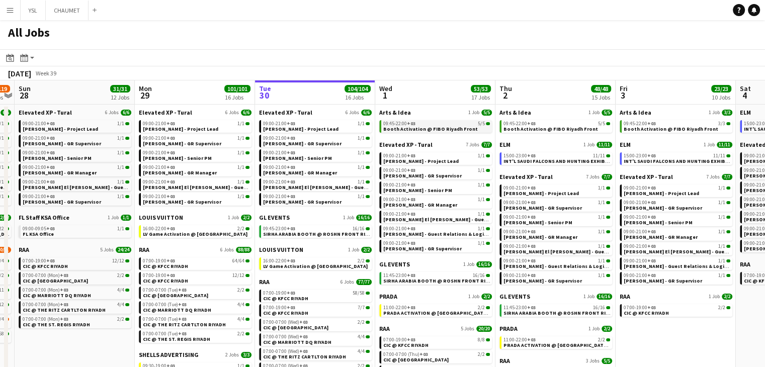
click at [420, 125] on div "09:45-22:00 +03 5/5" at bounding box center [436, 123] width 107 height 5
click at [426, 281] on span "SIRHA ARABIA BOOTH @ ROSHN FRONT RIYADH" at bounding box center [440, 280] width 115 height 7
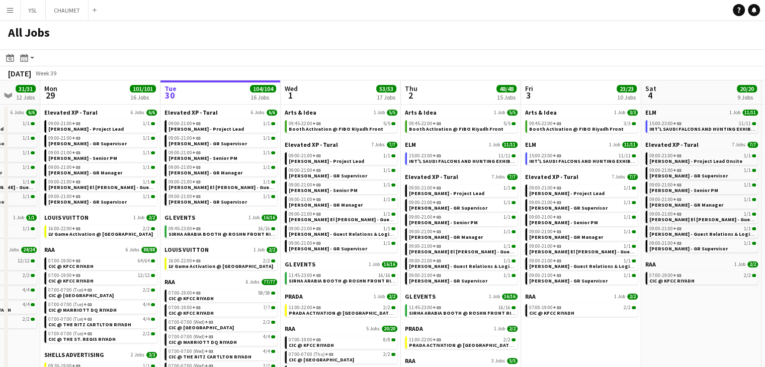
drag, startPoint x: 493, startPoint y: 142, endPoint x: 470, endPoint y: 143, distance: 22.7
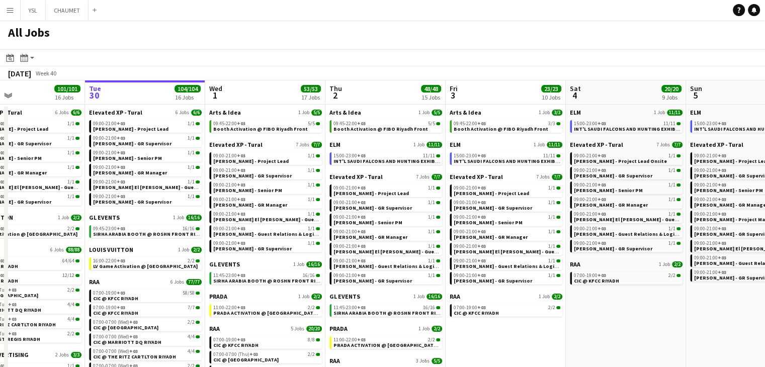
scroll to position [0, 426]
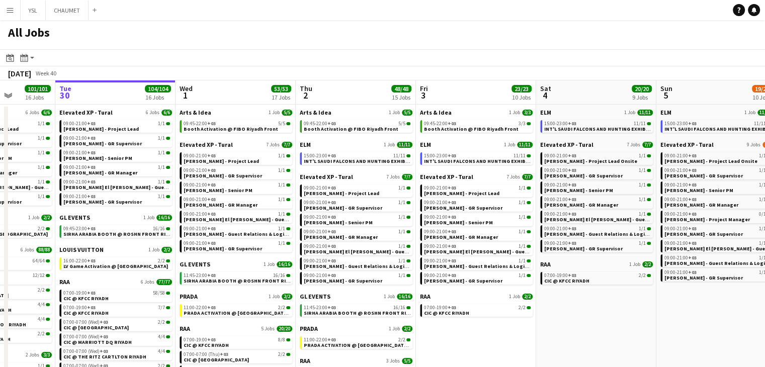
drag, startPoint x: 670, startPoint y: 310, endPoint x: 574, endPoint y: 268, distance: 104.9
click at [589, 126] on span "INT'L SAUDI FALCONS AND HUNTING EXHIBITION '25 @ MALHAM - RIYADH" at bounding box center [661, 129] width 236 height 7
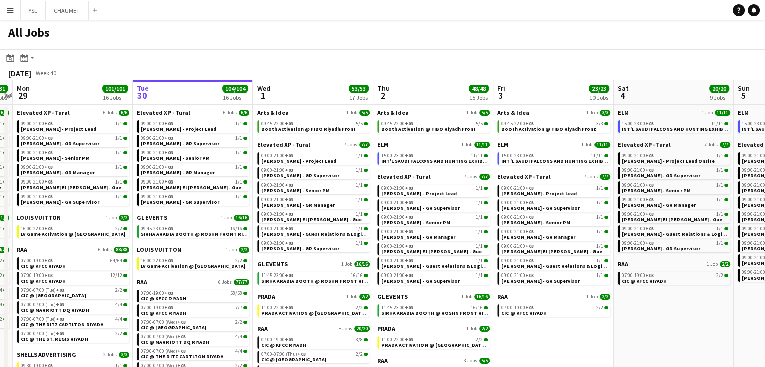
drag, startPoint x: 554, startPoint y: 331, endPoint x: 462, endPoint y: 328, distance: 92.0
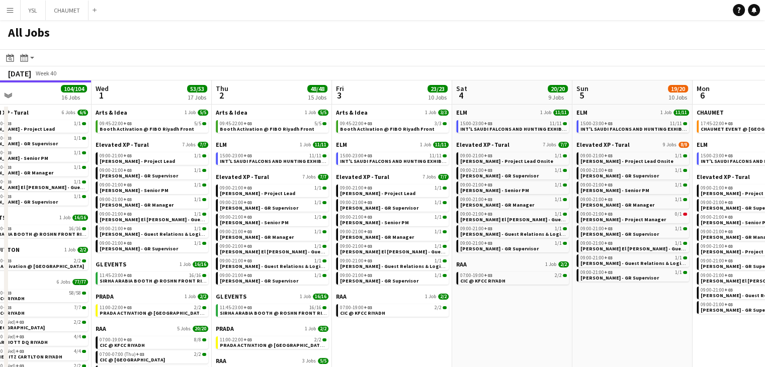
drag, startPoint x: 559, startPoint y: 352, endPoint x: 439, endPoint y: 331, distance: 122.5
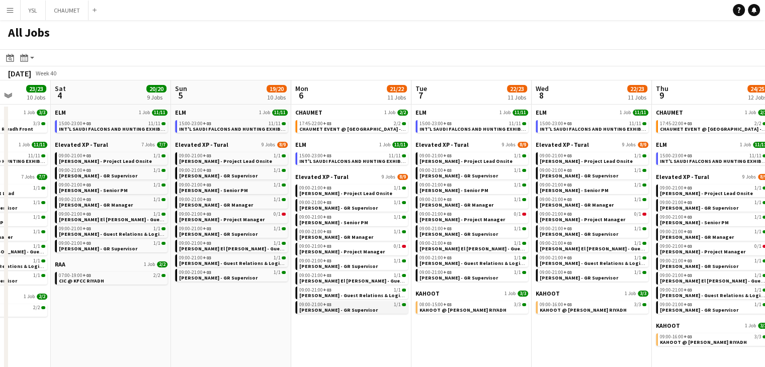
scroll to position [0, 466]
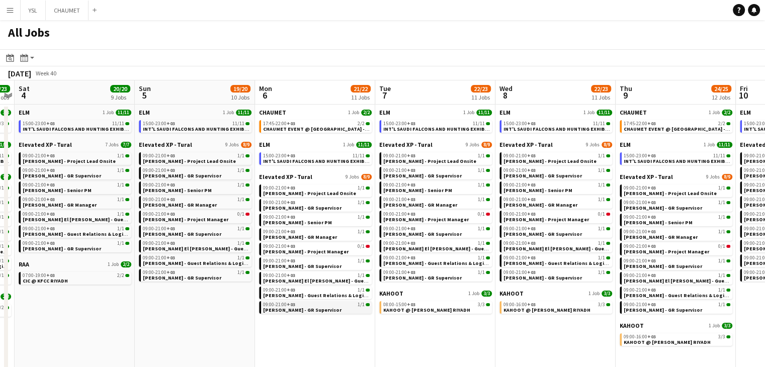
drag, startPoint x: 378, startPoint y: 318, endPoint x: 322, endPoint y: 307, distance: 56.9
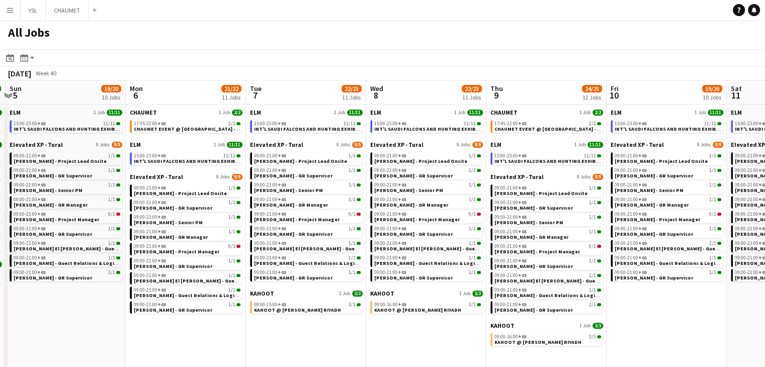
drag, startPoint x: 462, startPoint y: 360, endPoint x: 329, endPoint y: 348, distance: 133.7
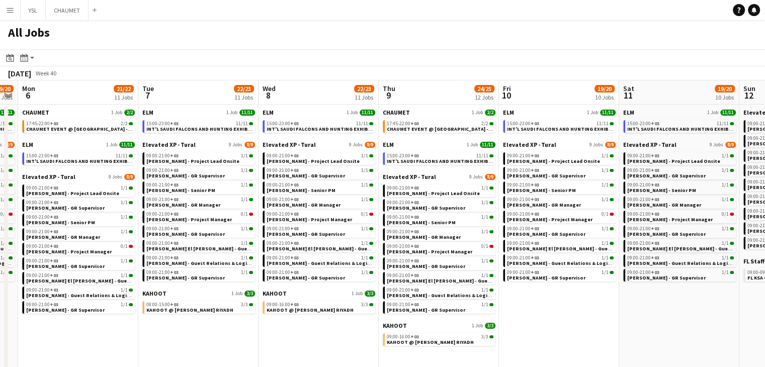
drag, startPoint x: 400, startPoint y: 361, endPoint x: 304, endPoint y: 342, distance: 98.4
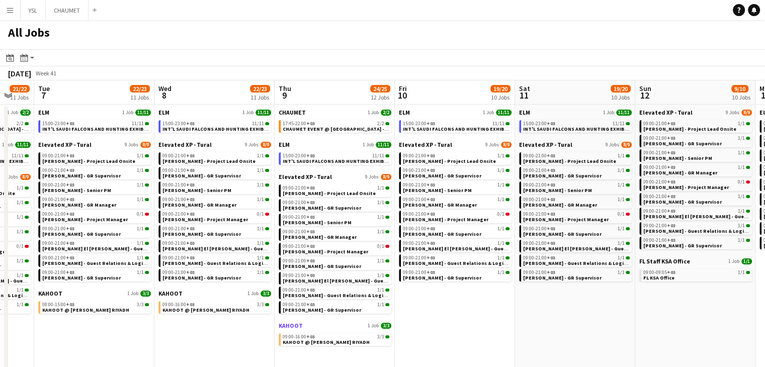
drag, startPoint x: 350, startPoint y: 332, endPoint x: 256, endPoint y: 326, distance: 94.7
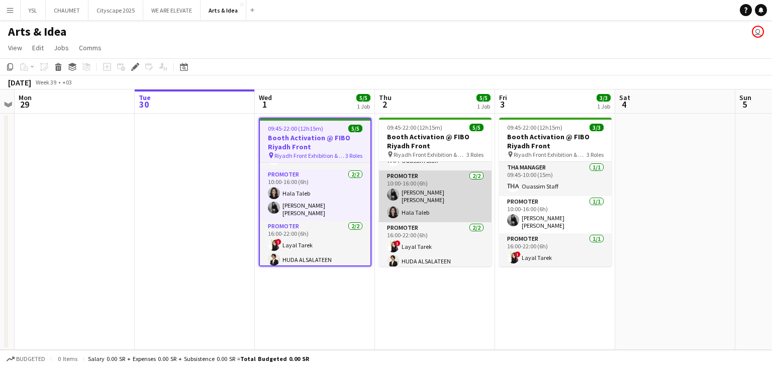
scroll to position [27, 0]
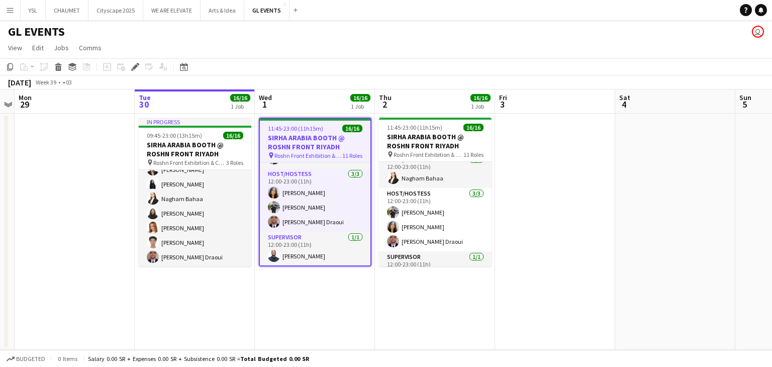
scroll to position [344, 0]
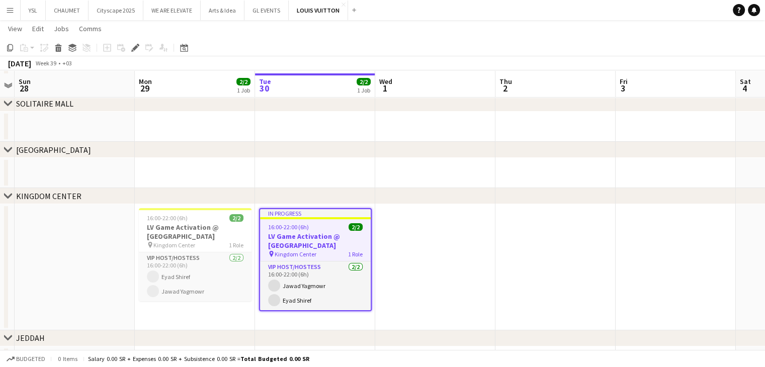
scroll to position [50, 0]
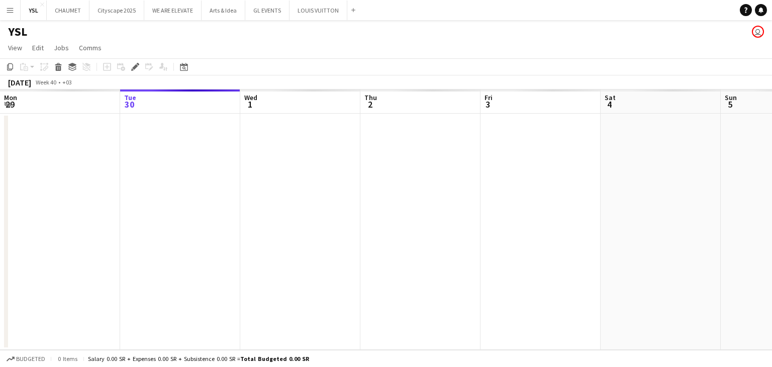
scroll to position [0, 346]
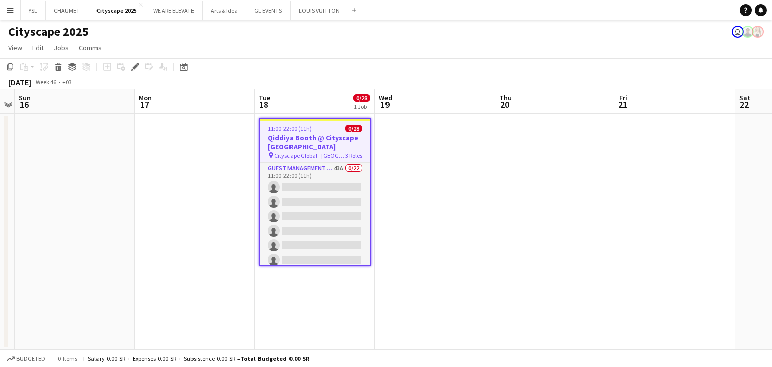
click at [754, 30] on app-user-avatar at bounding box center [758, 32] width 12 height 12
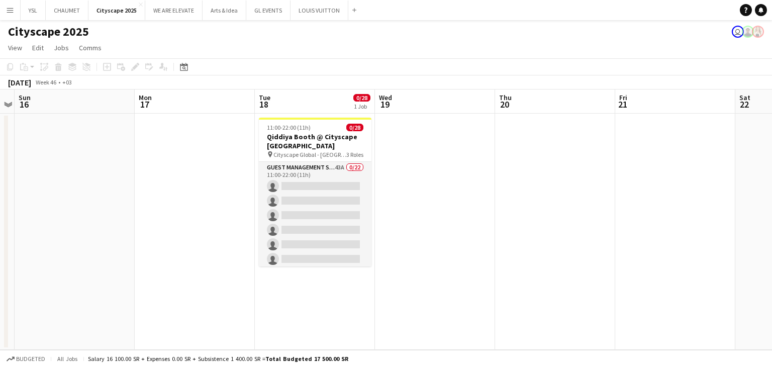
click at [747, 39] on app-page-menu "View Day view expanded Day view collapsed Month view Date picker Jump to today …" at bounding box center [386, 48] width 772 height 19
click at [738, 31] on app-user-avatar "user" at bounding box center [738, 32] width 12 height 12
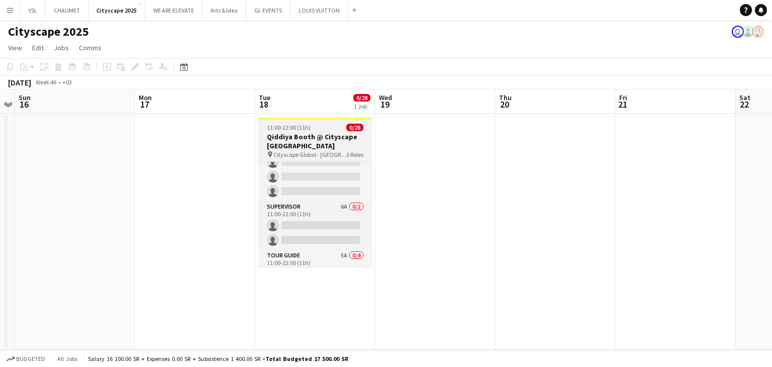
scroll to position [281, 0]
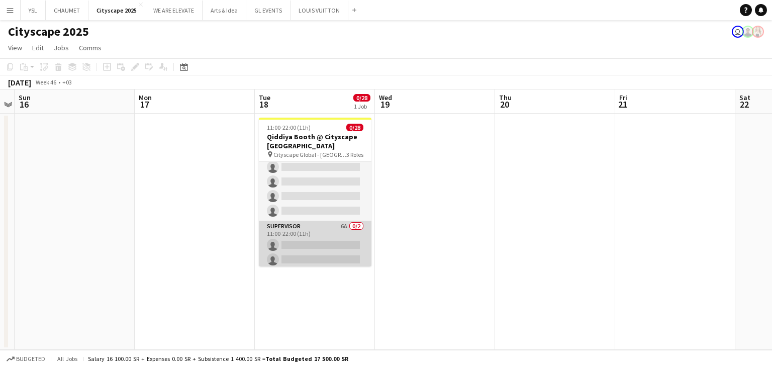
click at [347, 229] on app-card-role "Supervisor 6A 0/2 11:00-22:00 (11h) single-neutral-actions single-neutral-actio…" at bounding box center [315, 245] width 113 height 49
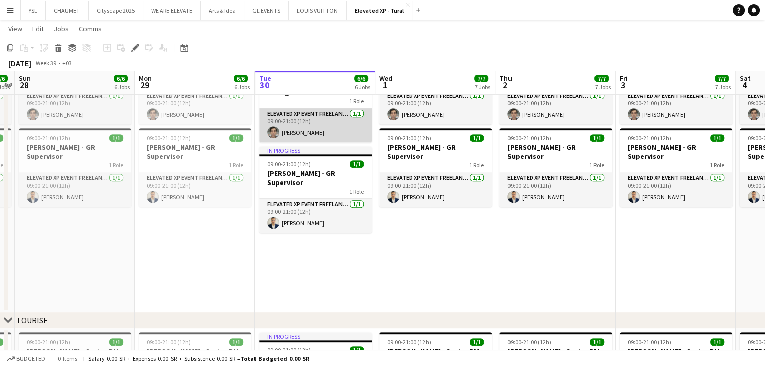
scroll to position [0, 345]
click at [306, 115] on app-card-role "Elevated XP Event Freelancer 1/1 09:00-21:00 (12h) Giuseppe Fontani" at bounding box center [315, 125] width 113 height 34
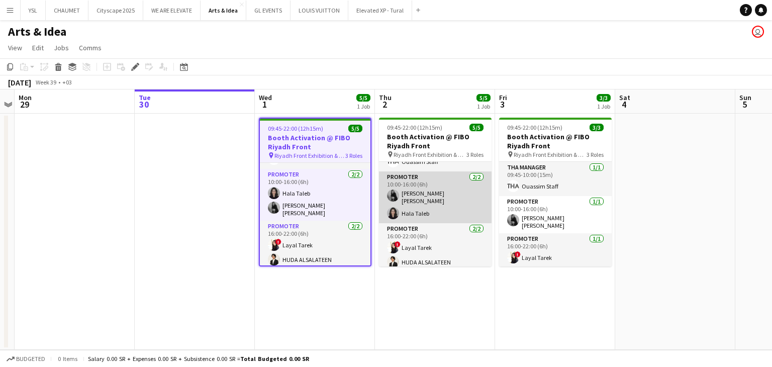
scroll to position [27, 0]
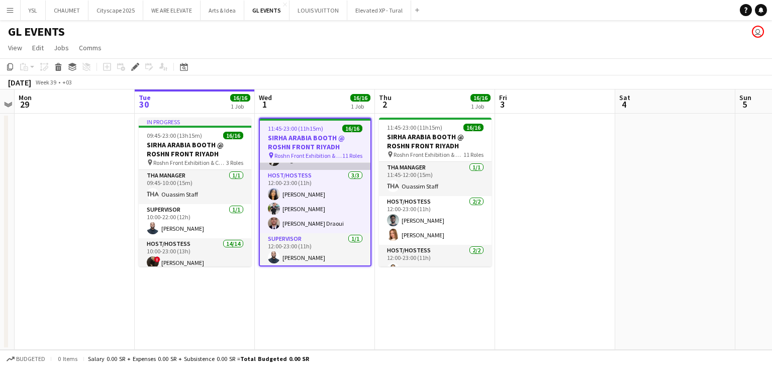
scroll to position [346, 0]
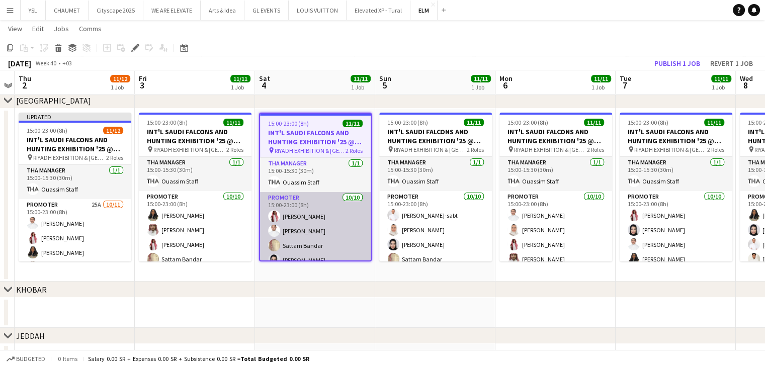
drag, startPoint x: 520, startPoint y: 282, endPoint x: 316, endPoint y: 253, distance: 206.7
click at [314, 252] on div "chevron-right [GEOGRAPHIC_DATA] chevron-right KHOBAR chevron-right JEDDAH Mon 2…" at bounding box center [382, 181] width 765 height 385
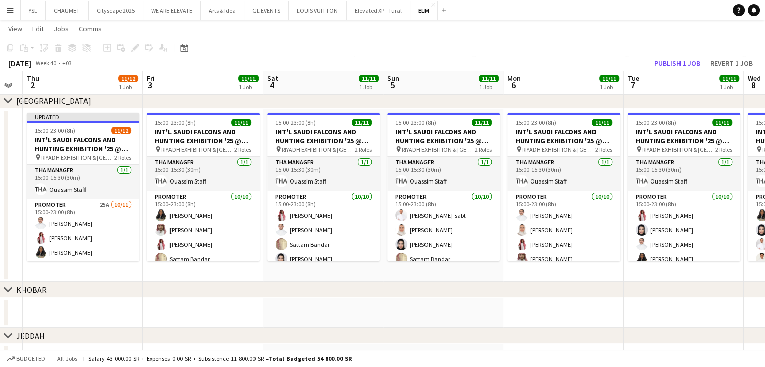
scroll to position [0, 356]
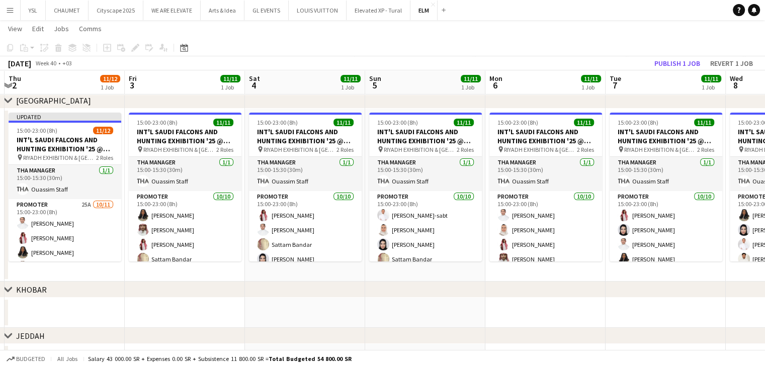
drag, startPoint x: 561, startPoint y: 310, endPoint x: 204, endPoint y: 264, distance: 359.8
click at [204, 266] on app-calendar-viewport "Mon 29 Tue 30 Wed 1 Thu 2 11/12 1 Job Fri 3 11/11 1 Job Sat 4 11/11 1 Job Sun 5…" at bounding box center [382, 181] width 765 height 385
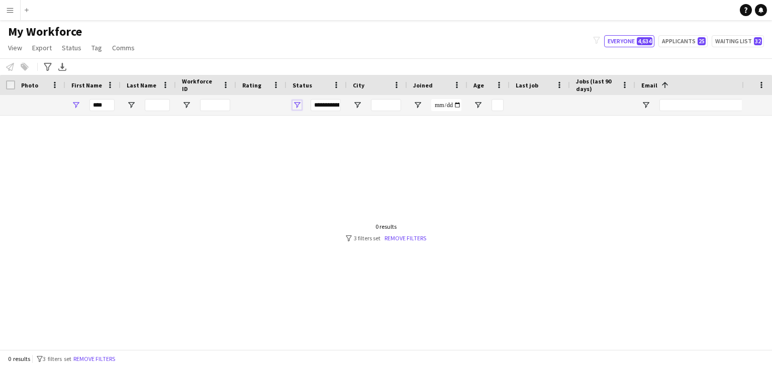
click at [300, 106] on span "Open Filter Menu" at bounding box center [297, 105] width 9 height 9
drag, startPoint x: 223, startPoint y: 243, endPoint x: 201, endPoint y: 194, distance: 54.5
click at [223, 243] on div at bounding box center [371, 229] width 742 height 226
click at [102, 104] on input "****" at bounding box center [101, 105] width 25 height 12
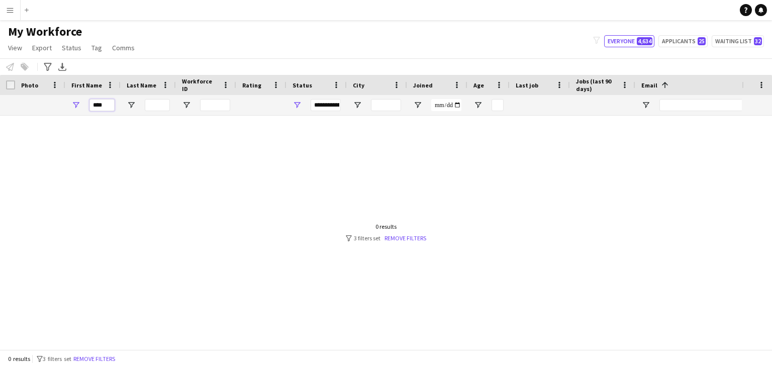
click at [106, 106] on input "****" at bounding box center [101, 105] width 25 height 12
type input "*"
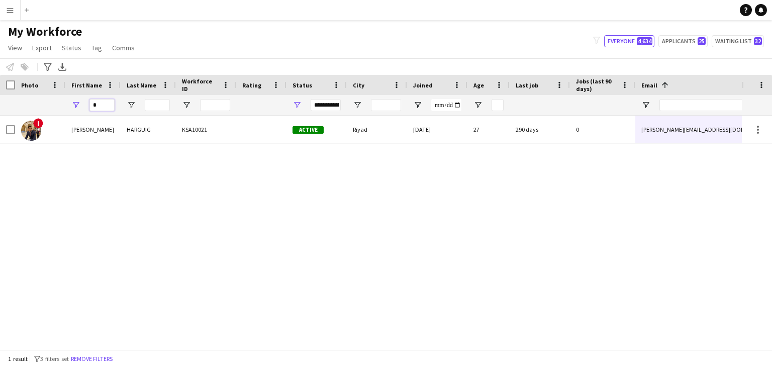
click at [101, 108] on input "*" at bounding box center [101, 105] width 25 height 12
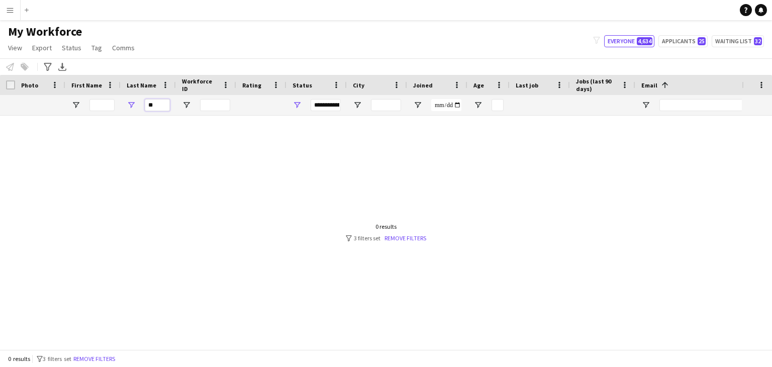
type input "*"
type input "*****"
click at [249, 159] on div at bounding box center [371, 229] width 742 height 226
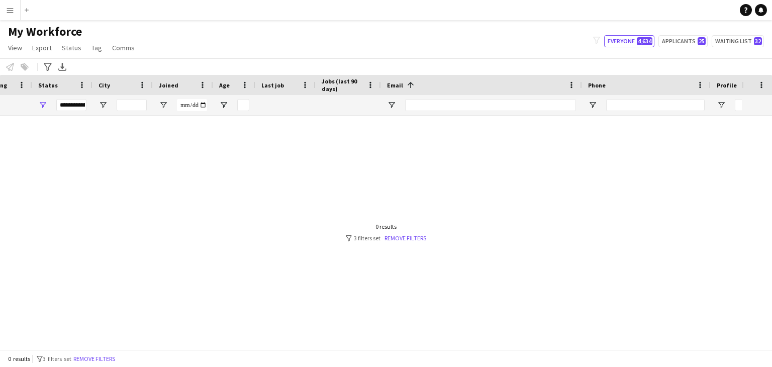
scroll to position [0, 348]
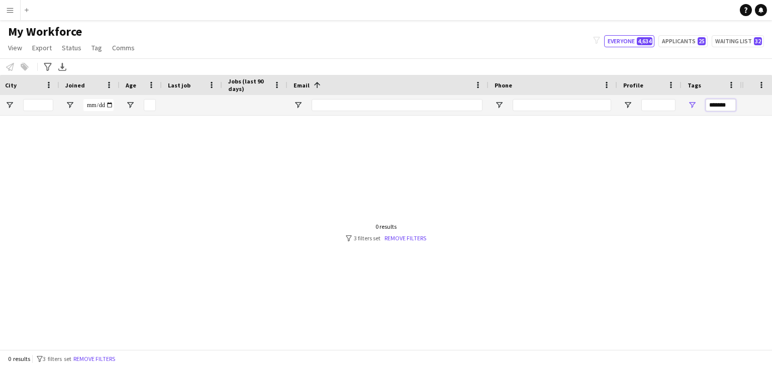
click at [716, 108] on input "*******" at bounding box center [721, 105] width 30 height 12
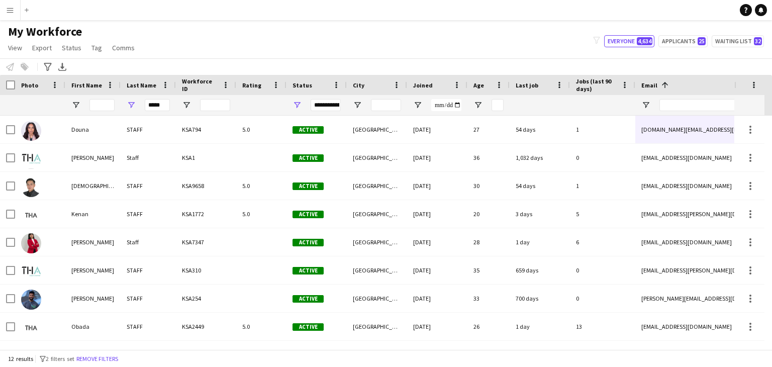
scroll to position [0, 0]
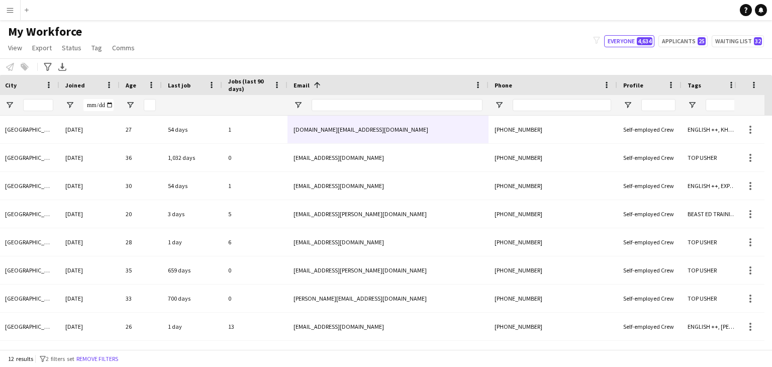
click at [297, 348] on main "My Workforce View Views Default view Basic Export View Full Name TAGS Test New …" at bounding box center [386, 186] width 772 height 333
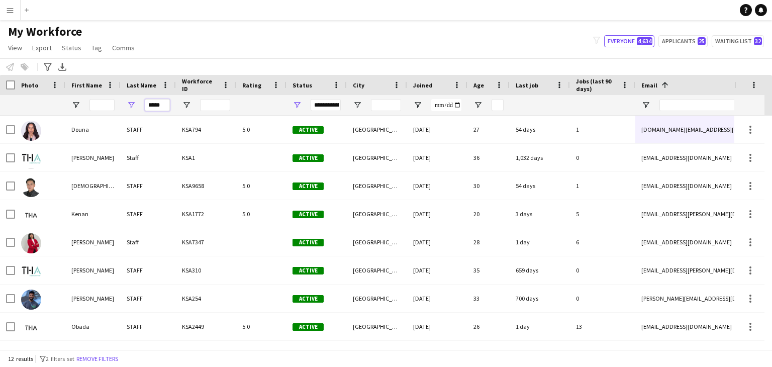
click at [152, 103] on input "*****" at bounding box center [157, 105] width 25 height 12
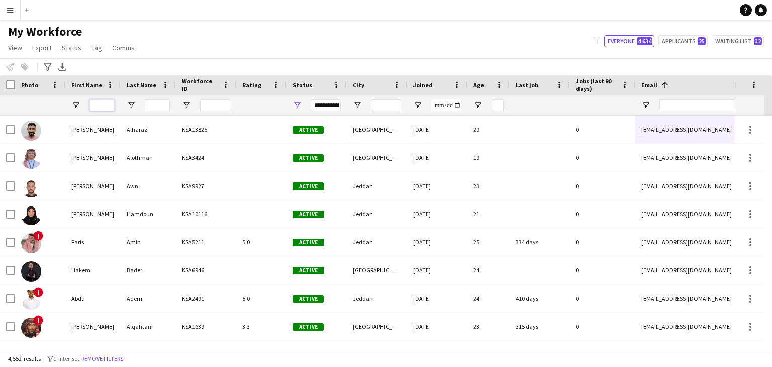
click at [110, 105] on input "First Name Filter Input" at bounding box center [101, 105] width 25 height 12
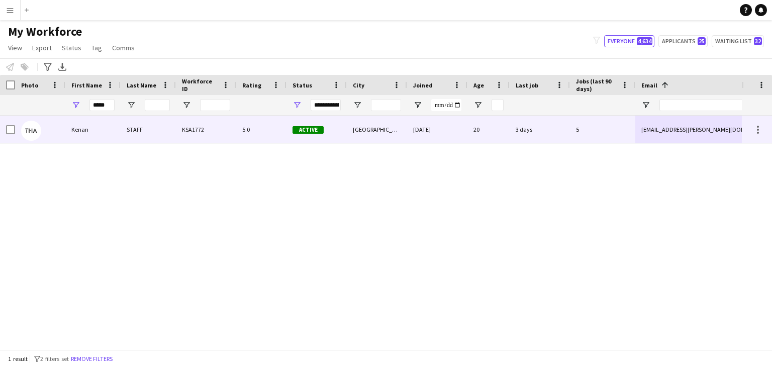
click at [253, 138] on div "5.0" at bounding box center [261, 130] width 50 height 28
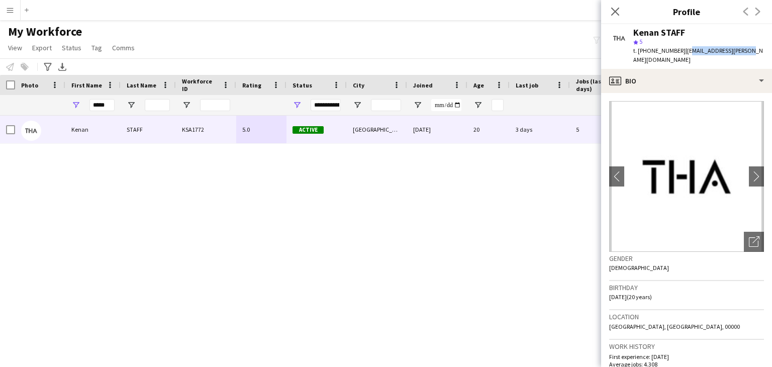
drag, startPoint x: 683, startPoint y: 50, endPoint x: 751, endPoint y: 54, distance: 68.5
click at [741, 54] on span "| [EMAIL_ADDRESS][PERSON_NAME][DOMAIN_NAME]" at bounding box center [698, 55] width 130 height 17
click at [750, 53] on div "Kenan STAFF star 5 t. [PHONE_NUMBER] | [EMAIL_ADDRESS][PERSON_NAME][DOMAIN_NAME]" at bounding box center [686, 46] width 171 height 45
drag, startPoint x: 744, startPoint y: 51, endPoint x: 682, endPoint y: 46, distance: 62.5
click at [682, 46] on div "Kenan STAFF star 5 t. [PHONE_NUMBER] | [EMAIL_ADDRESS][PERSON_NAME][DOMAIN_NAME]" at bounding box center [686, 46] width 171 height 45
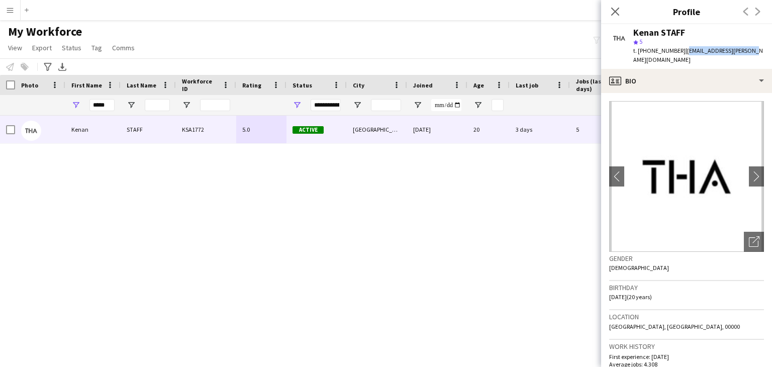
copy span "[EMAIL_ADDRESS][PERSON_NAME][DOMAIN_NAME]"
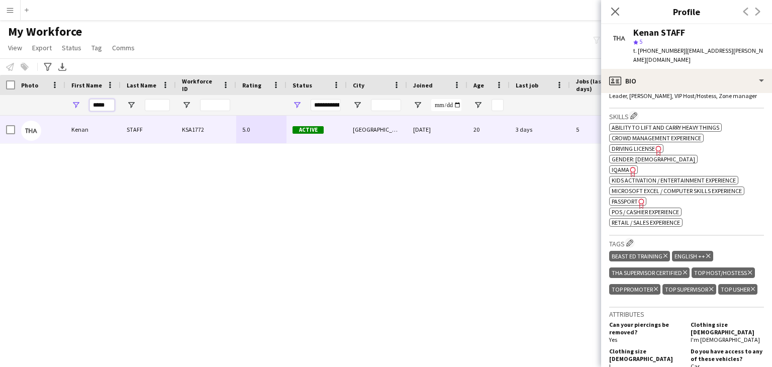
click at [98, 109] on input "*****" at bounding box center [101, 105] width 25 height 12
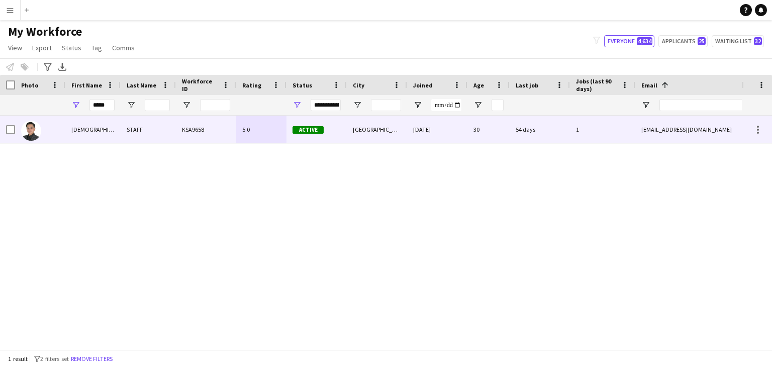
click at [189, 133] on div "KSA9658" at bounding box center [206, 130] width 60 height 28
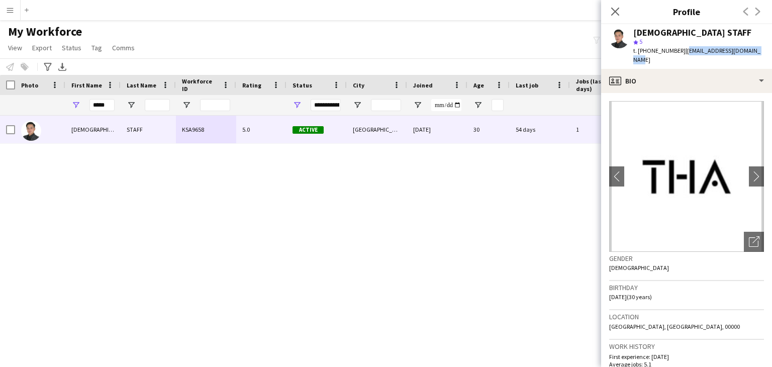
drag, startPoint x: 680, startPoint y: 49, endPoint x: 754, endPoint y: 55, distance: 74.1
click at [754, 55] on div "t. [PHONE_NUMBER] | [EMAIL_ADDRESS][DOMAIN_NAME]" at bounding box center [698, 55] width 131 height 18
copy span "[EMAIL_ADDRESS][DOMAIN_NAME]"
click at [105, 105] on input "*****" at bounding box center [101, 105] width 25 height 12
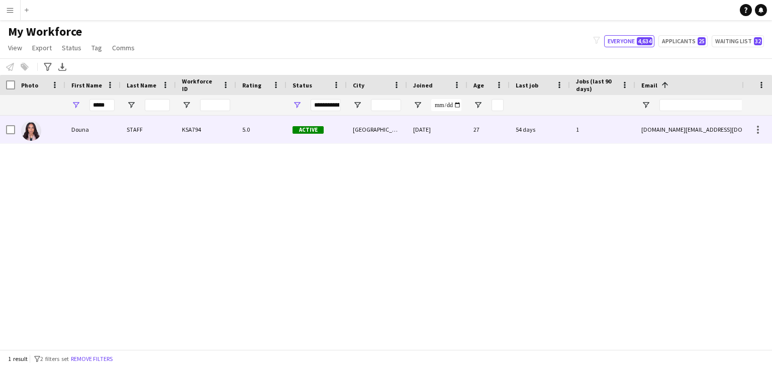
click at [242, 128] on div "5.0" at bounding box center [261, 130] width 50 height 28
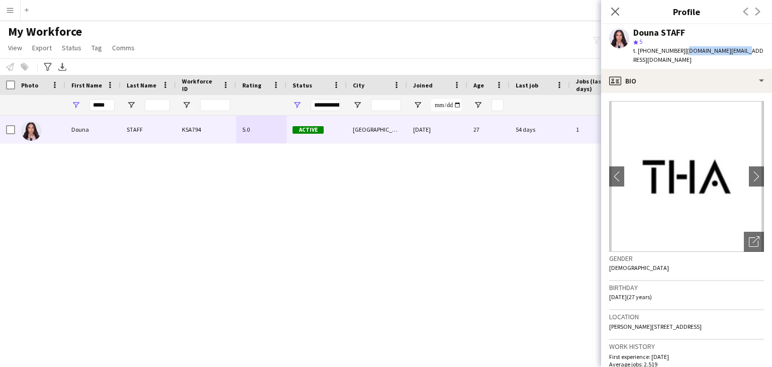
drag, startPoint x: 681, startPoint y: 51, endPoint x: 739, endPoint y: 56, distance: 58.0
click at [739, 56] on div "Douna STAFF star 5 t. [PHONE_NUMBER] | [DOMAIN_NAME][EMAIL_ADDRESS][DOMAIN_NAME]" at bounding box center [686, 46] width 171 height 45
copy span "[DOMAIN_NAME][EMAIL_ADDRESS][DOMAIN_NAME]"
click at [95, 108] on input "*****" at bounding box center [101, 105] width 25 height 12
click at [95, 107] on input "*****" at bounding box center [101, 105] width 25 height 12
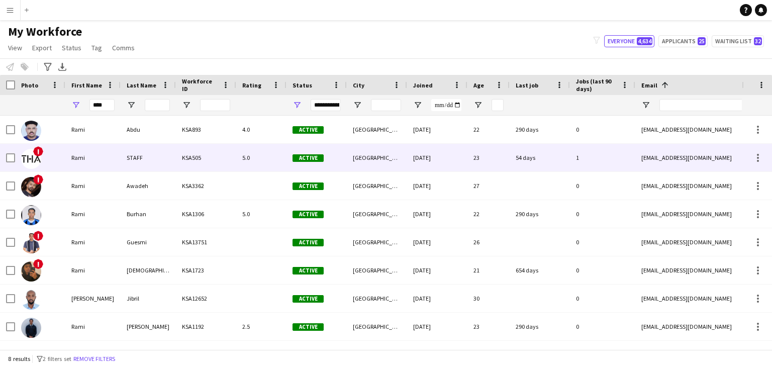
click at [151, 154] on div "STAFF" at bounding box center [148, 158] width 55 height 28
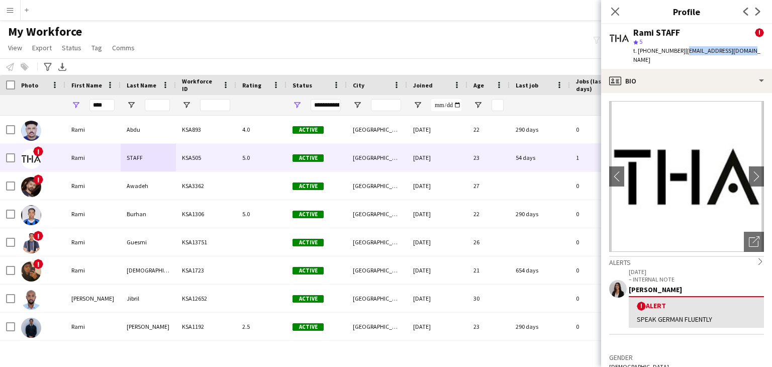
drag, startPoint x: 682, startPoint y: 50, endPoint x: 744, endPoint y: 52, distance: 62.4
click at [744, 52] on div "Rami STAFF ! star 5 t. [PHONE_NUMBER] | [EMAIL_ADDRESS][DOMAIN_NAME]" at bounding box center [686, 46] width 171 height 45
copy span "[EMAIL_ADDRESS][DOMAIN_NAME]"
click at [106, 103] on input "****" at bounding box center [101, 105] width 25 height 12
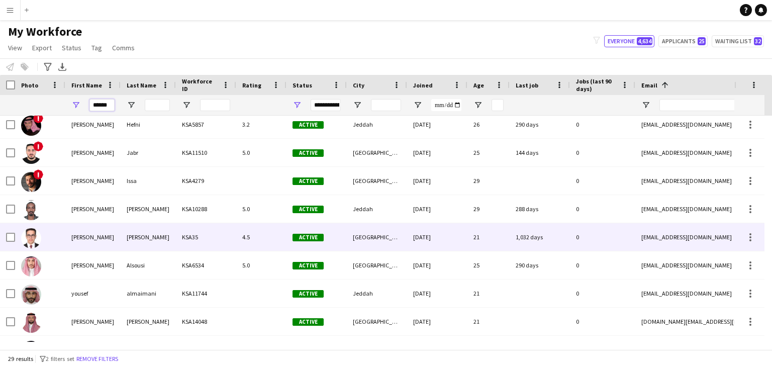
scroll to position [518, 0]
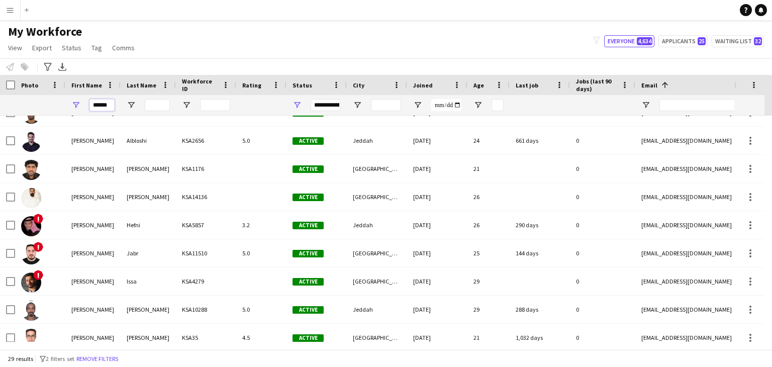
click at [105, 103] on input "******" at bounding box center [101, 105] width 25 height 12
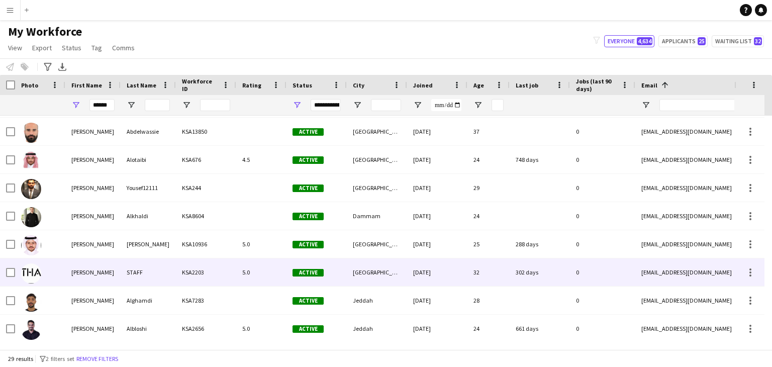
drag, startPoint x: 157, startPoint y: 272, endPoint x: 241, endPoint y: 258, distance: 85.7
click at [157, 272] on div "STAFF" at bounding box center [148, 272] width 55 height 28
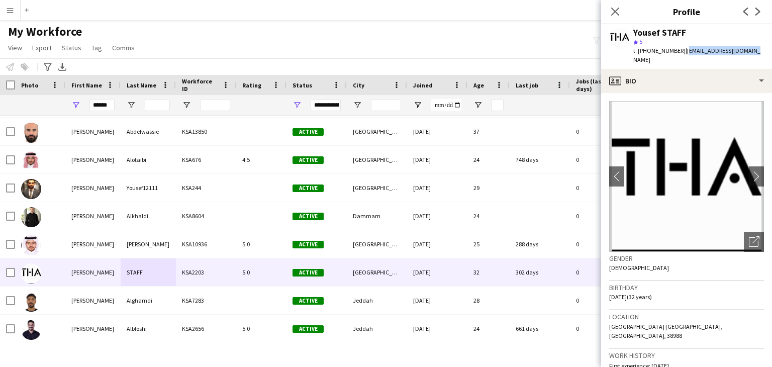
drag, startPoint x: 681, startPoint y: 50, endPoint x: 746, endPoint y: 51, distance: 65.3
click at [746, 51] on span "| [EMAIL_ADDRESS][DOMAIN_NAME]" at bounding box center [696, 55] width 127 height 17
copy span "[EMAIL_ADDRESS][DOMAIN_NAME]"
click at [103, 105] on input "******" at bounding box center [101, 105] width 25 height 12
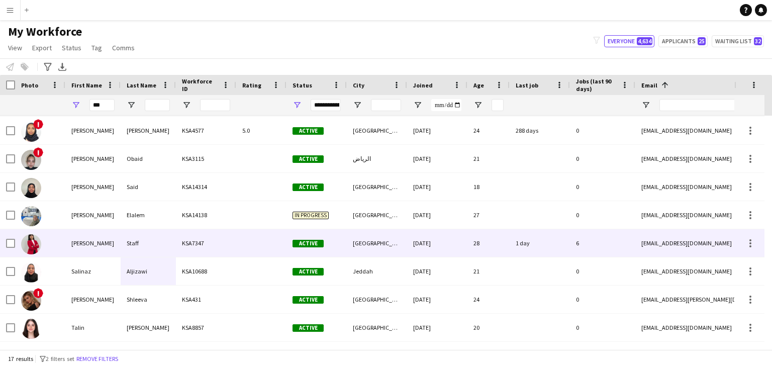
click at [147, 242] on div "Staff" at bounding box center [148, 243] width 55 height 28
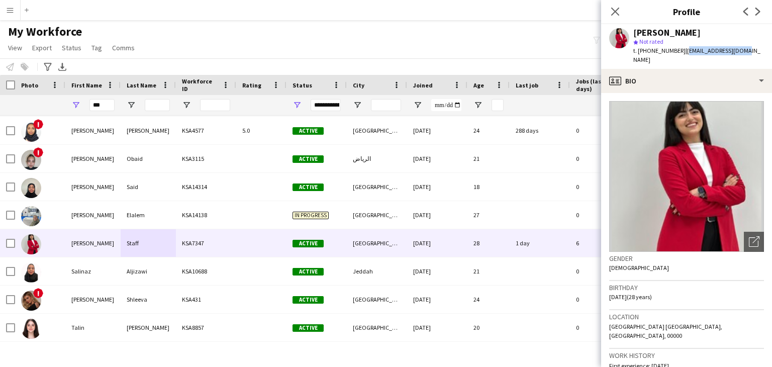
drag, startPoint x: 682, startPoint y: 50, endPoint x: 731, endPoint y: 51, distance: 49.3
click at [731, 51] on span "| [EMAIL_ADDRESS][DOMAIN_NAME]" at bounding box center [696, 55] width 127 height 17
copy span "[EMAIL_ADDRESS][DOMAIN_NAME]"
drag, startPoint x: 105, startPoint y: 105, endPoint x: 0, endPoint y: 105, distance: 105.1
click at [0, 105] on div "**********" at bounding box center [545, 105] width 1090 height 20
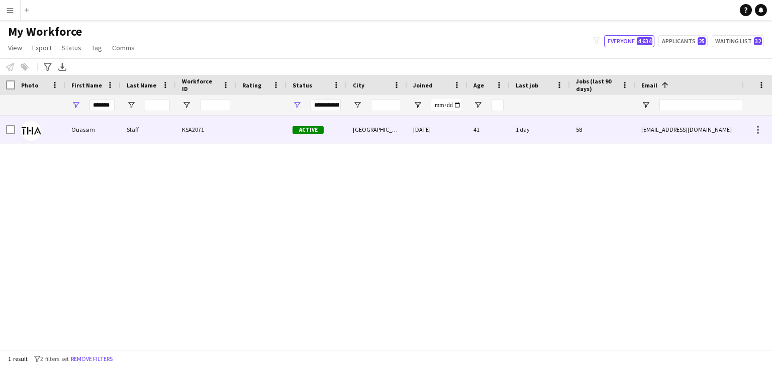
click at [200, 135] on div "KSA2071" at bounding box center [206, 130] width 60 height 28
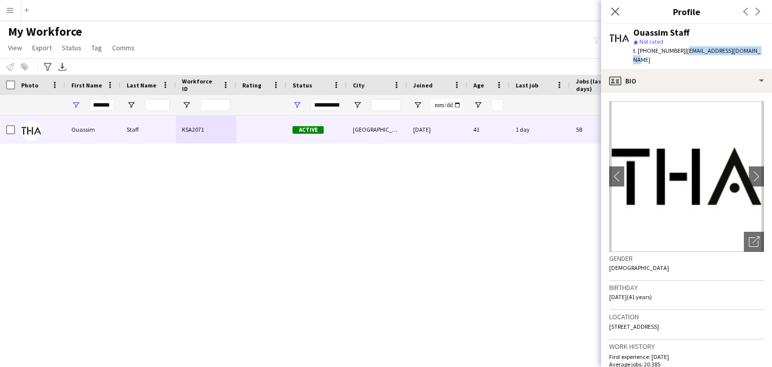
drag, startPoint x: 681, startPoint y: 48, endPoint x: 758, endPoint y: 49, distance: 76.4
click at [758, 49] on div "Ouassim Staff star Not rated t. [PHONE_NUMBER] | [EMAIL_ADDRESS][DOMAIN_NAME]" at bounding box center [686, 46] width 171 height 45
copy span "[EMAIL_ADDRESS][DOMAIN_NAME]"
click at [110, 105] on input "*******" at bounding box center [101, 105] width 25 height 12
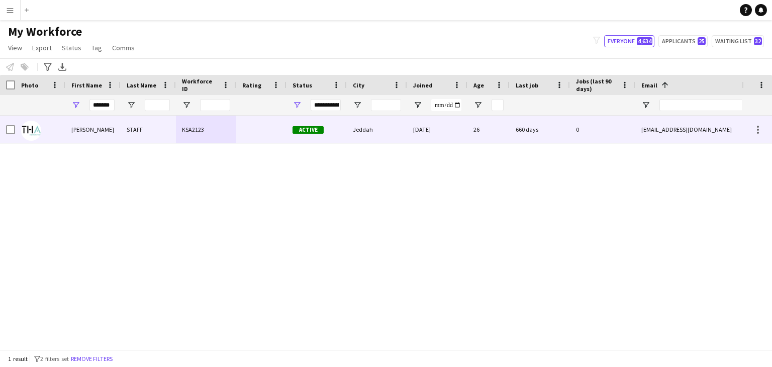
click at [194, 134] on div "KSA2123" at bounding box center [206, 130] width 60 height 28
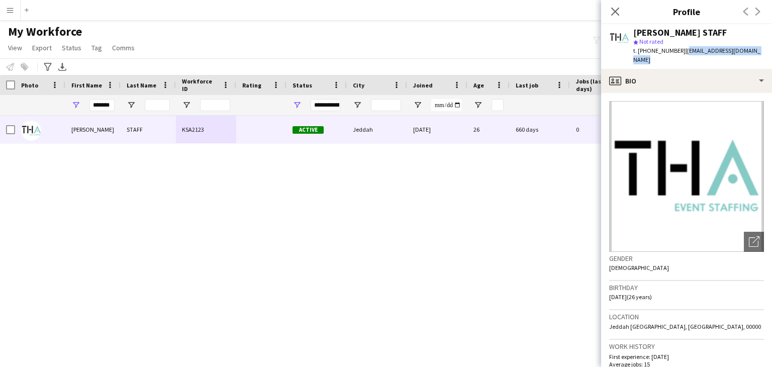
drag, startPoint x: 681, startPoint y: 50, endPoint x: 761, endPoint y: 56, distance: 80.1
click at [761, 56] on div "[PERSON_NAME] STAFF star Not rated t. [PHONE_NUMBER] | [EMAIL_ADDRESS][DOMAIN_N…" at bounding box center [686, 46] width 171 height 45
copy span "[EMAIL_ADDRESS][DOMAIN_NAME]"
click at [107, 108] on input "*******" at bounding box center [101, 105] width 25 height 12
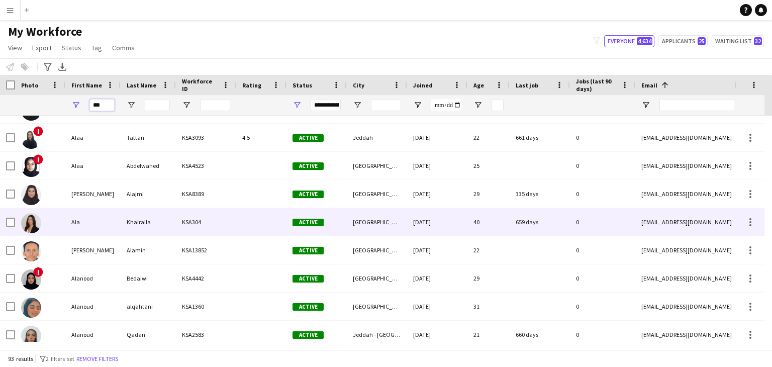
type input "***"
click at [138, 232] on div "Khairalla" at bounding box center [148, 222] width 55 height 28
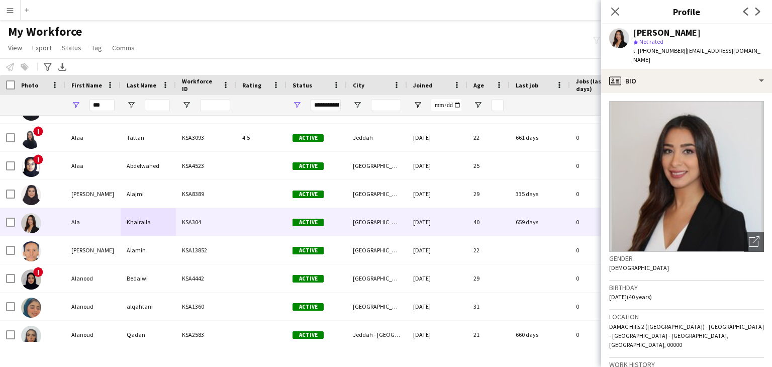
drag, startPoint x: 687, startPoint y: 50, endPoint x: 747, endPoint y: 51, distance: 59.8
click at [747, 51] on div "[PERSON_NAME] star Not rated t. [PHONE_NUMBER] | [EMAIL_ADDRESS][DOMAIN_NAME]" at bounding box center [686, 46] width 171 height 45
copy span "[EMAIL_ADDRESS][DOMAIN_NAME]"
click at [615, 12] on icon at bounding box center [615, 12] width 10 height 10
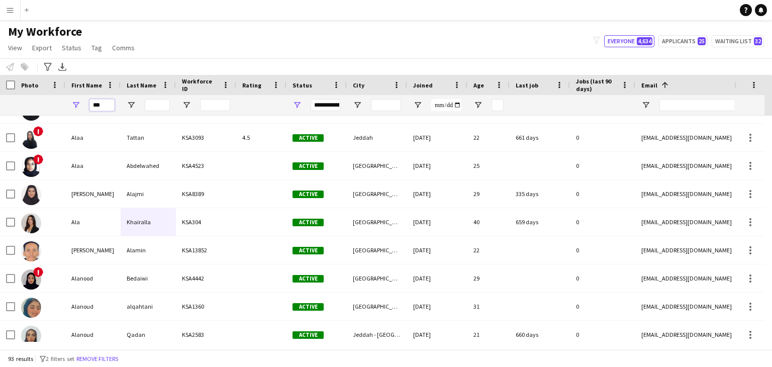
drag, startPoint x: 106, startPoint y: 105, endPoint x: 7, endPoint y: 103, distance: 99.0
click at [7, 103] on div "**********" at bounding box center [545, 105] width 1090 height 20
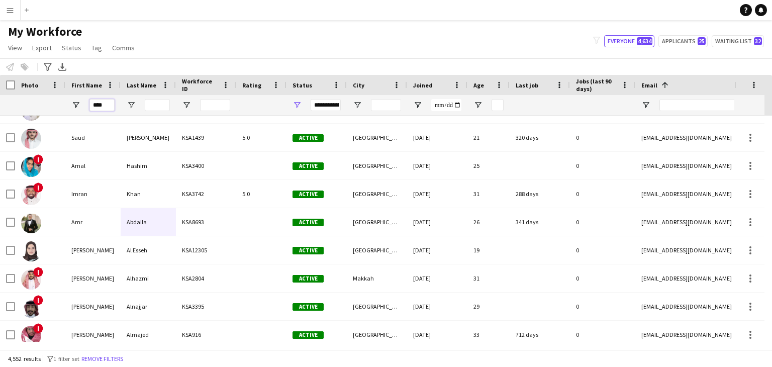
scroll to position [0, 0]
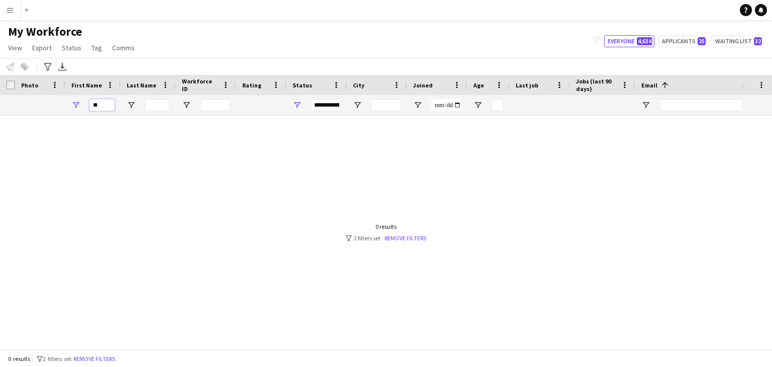
type input "*"
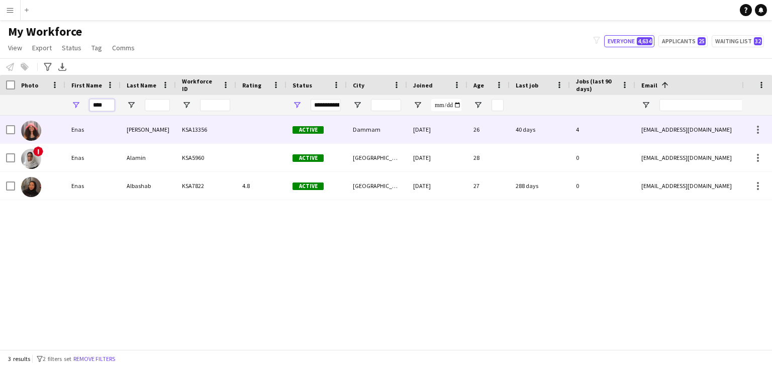
type input "****"
click at [171, 137] on div "[PERSON_NAME]" at bounding box center [148, 130] width 55 height 28
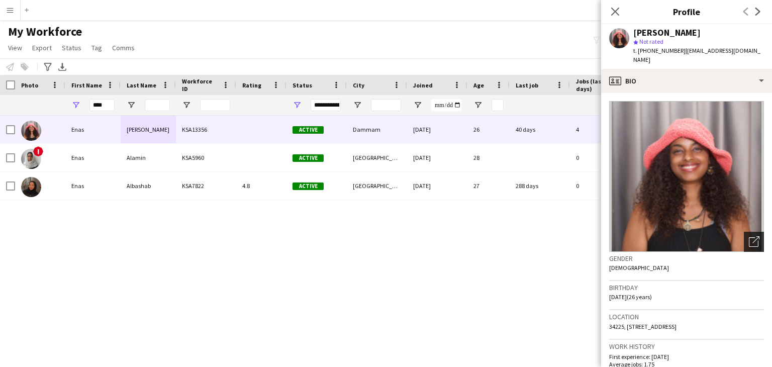
click at [749, 236] on icon "Open photos pop-in" at bounding box center [754, 241] width 11 height 11
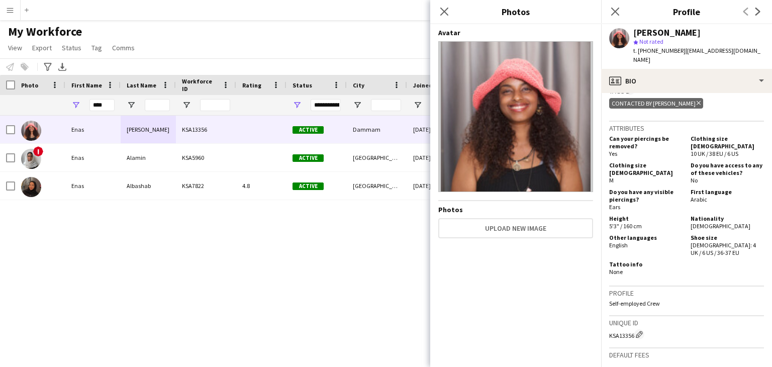
scroll to position [422, 0]
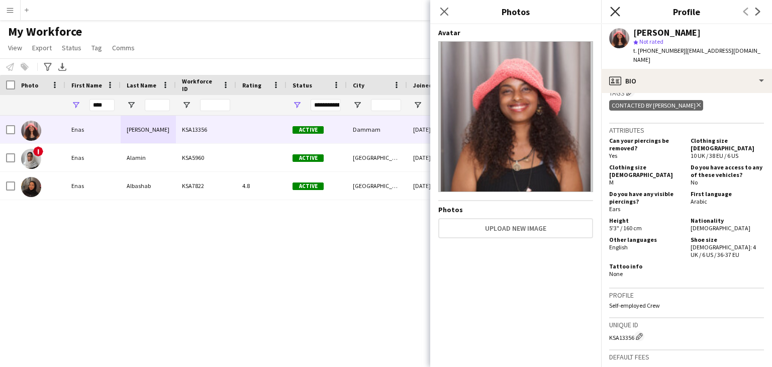
click at [613, 13] on icon "Close pop-in" at bounding box center [615, 12] width 10 height 10
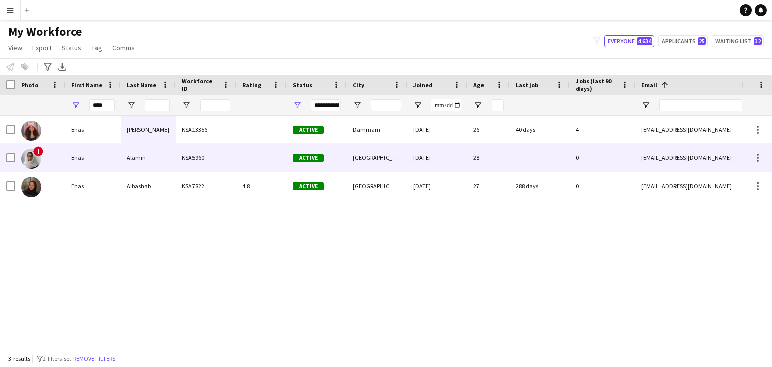
click at [171, 166] on div "Alamin" at bounding box center [148, 158] width 55 height 28
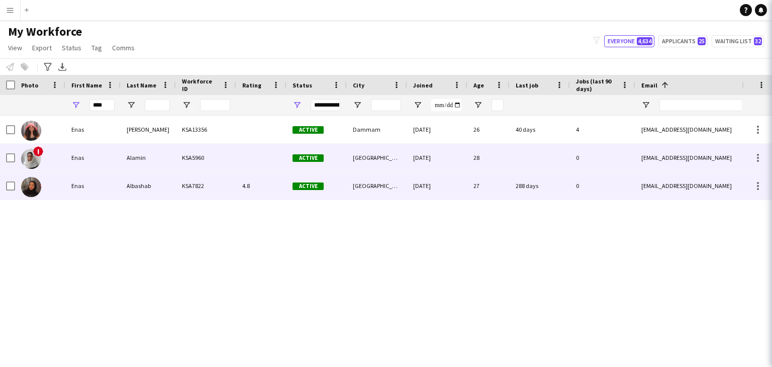
click at [172, 184] on div "Albashab" at bounding box center [148, 186] width 55 height 28
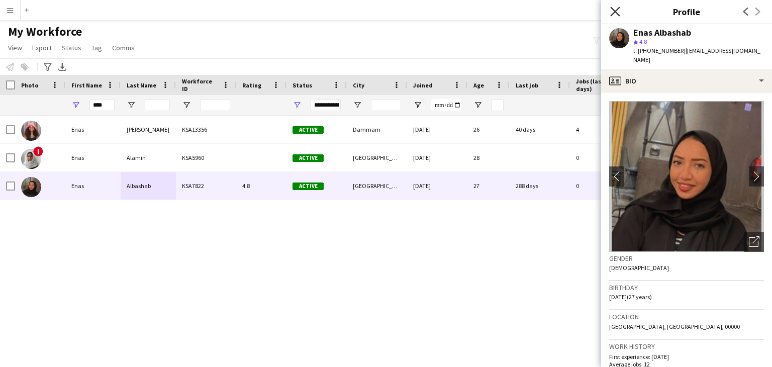
click at [619, 13] on icon "Close pop-in" at bounding box center [615, 12] width 10 height 10
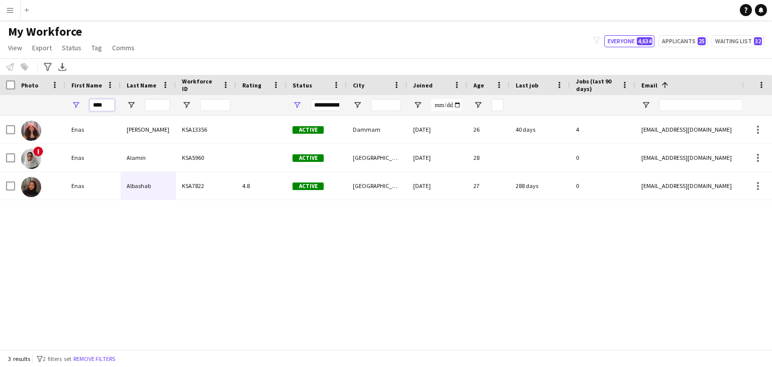
drag, startPoint x: 107, startPoint y: 105, endPoint x: 22, endPoint y: 93, distance: 85.8
click at [15, 100] on div "**********" at bounding box center [545, 105] width 1090 height 20
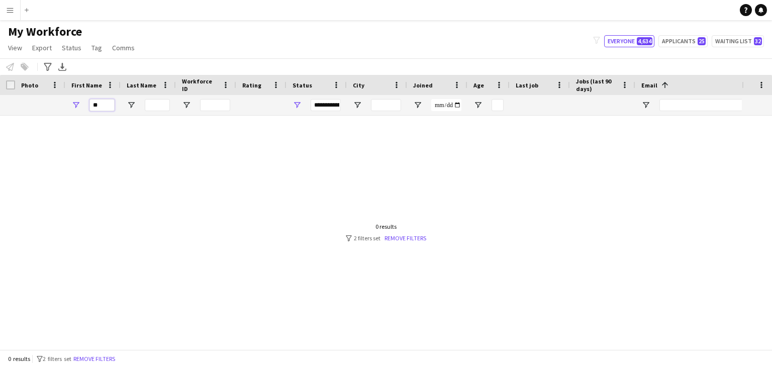
type input "*"
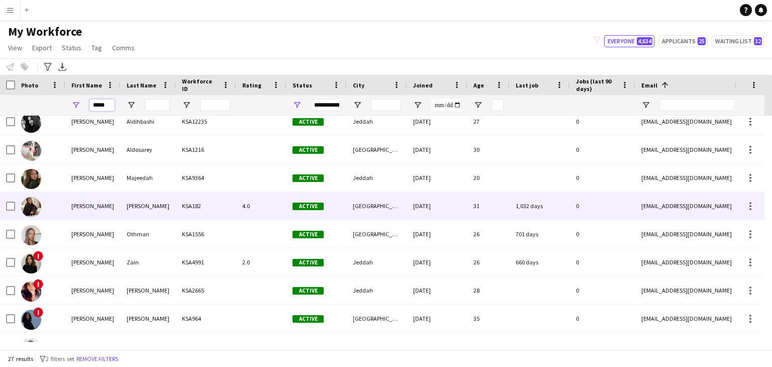
scroll to position [402, 0]
click at [159, 207] on div "[PERSON_NAME]" at bounding box center [148, 206] width 55 height 28
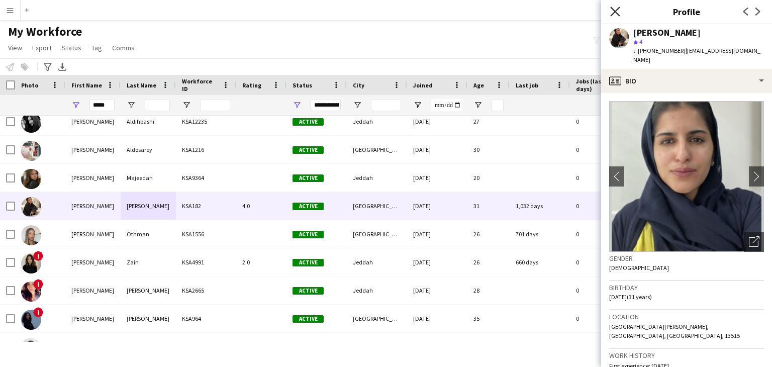
click at [613, 13] on icon at bounding box center [615, 12] width 10 height 10
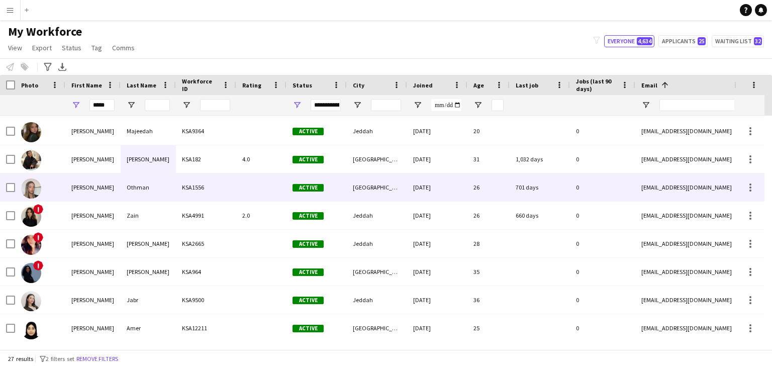
scroll to position [452, 0]
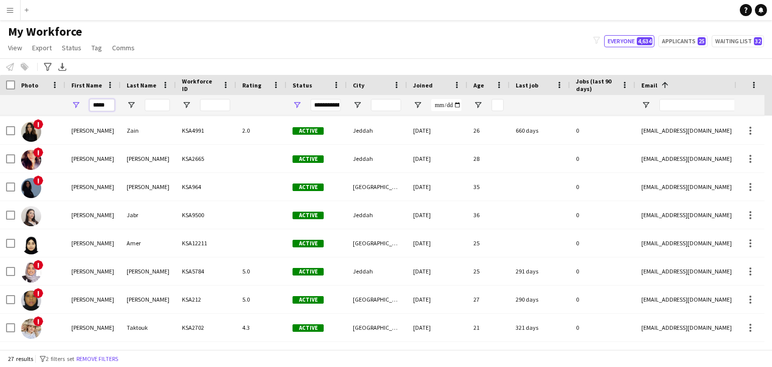
click at [108, 100] on input "*****" at bounding box center [101, 105] width 25 height 12
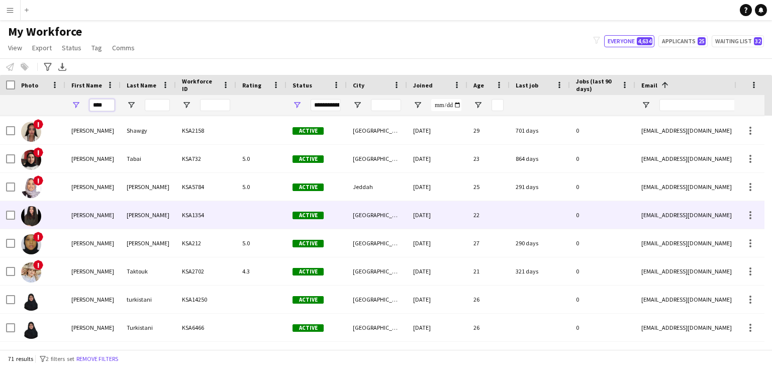
type input "****"
click at [136, 223] on div "[PERSON_NAME]" at bounding box center [148, 215] width 55 height 28
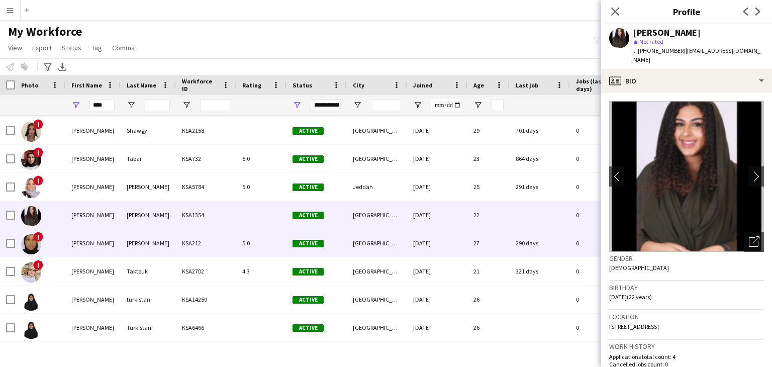
click at [141, 244] on div "[PERSON_NAME]" at bounding box center [148, 243] width 55 height 28
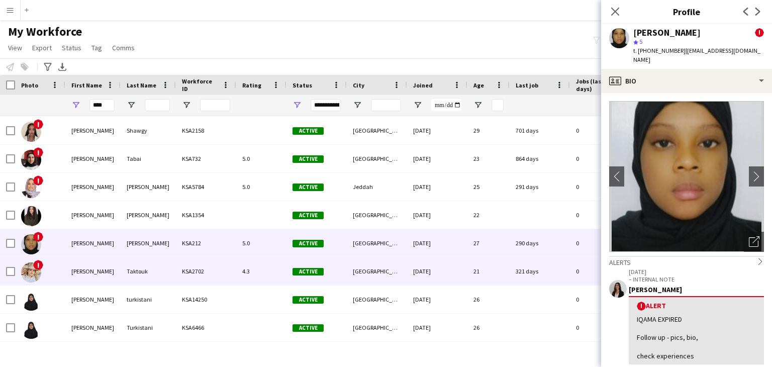
click at [160, 272] on div "Taktouk" at bounding box center [148, 271] width 55 height 28
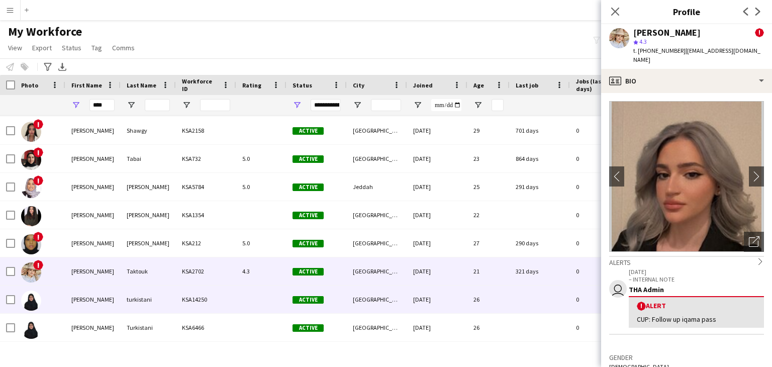
click at [158, 299] on div "turkistani" at bounding box center [148, 300] width 55 height 28
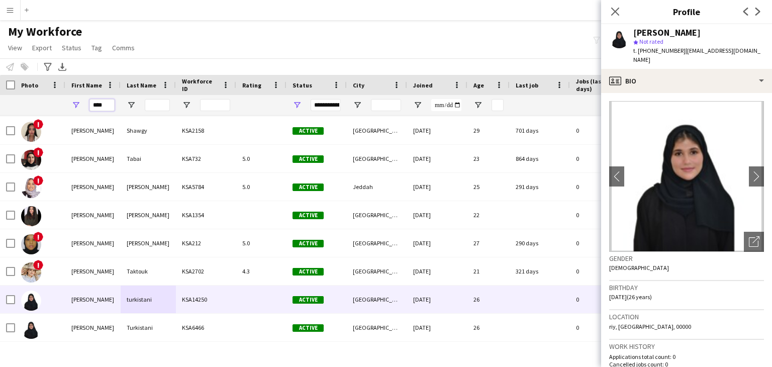
drag, startPoint x: 92, startPoint y: 102, endPoint x: 52, endPoint y: 96, distance: 40.7
click at [52, 96] on div "**********" at bounding box center [545, 105] width 1090 height 20
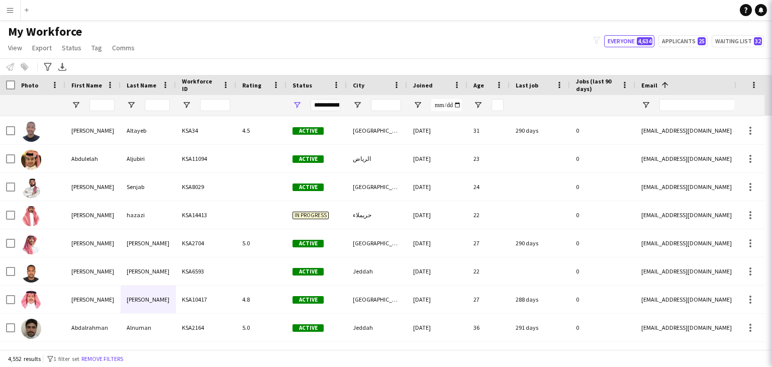
click at [456, 45] on div "My Workforce View Views Default view Basic Export View Full Name TAGS Test New …" at bounding box center [386, 41] width 772 height 34
click at [684, 42] on button "Applicants 25" at bounding box center [682, 41] width 49 height 12
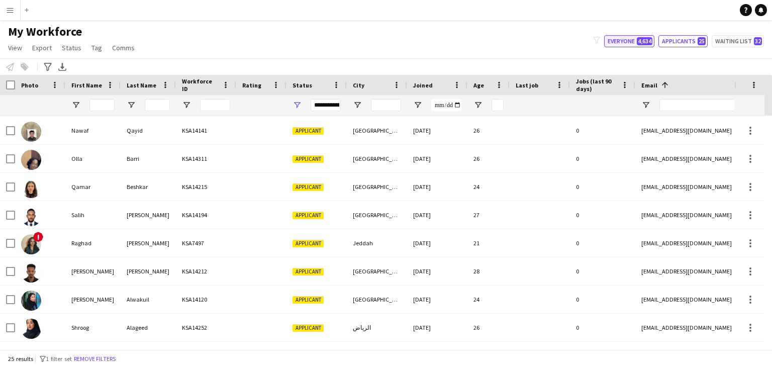
click at [649, 41] on span "4,634" at bounding box center [645, 41] width 16 height 8
type input "**********"
